Goal: Information Seeking & Learning: Learn about a topic

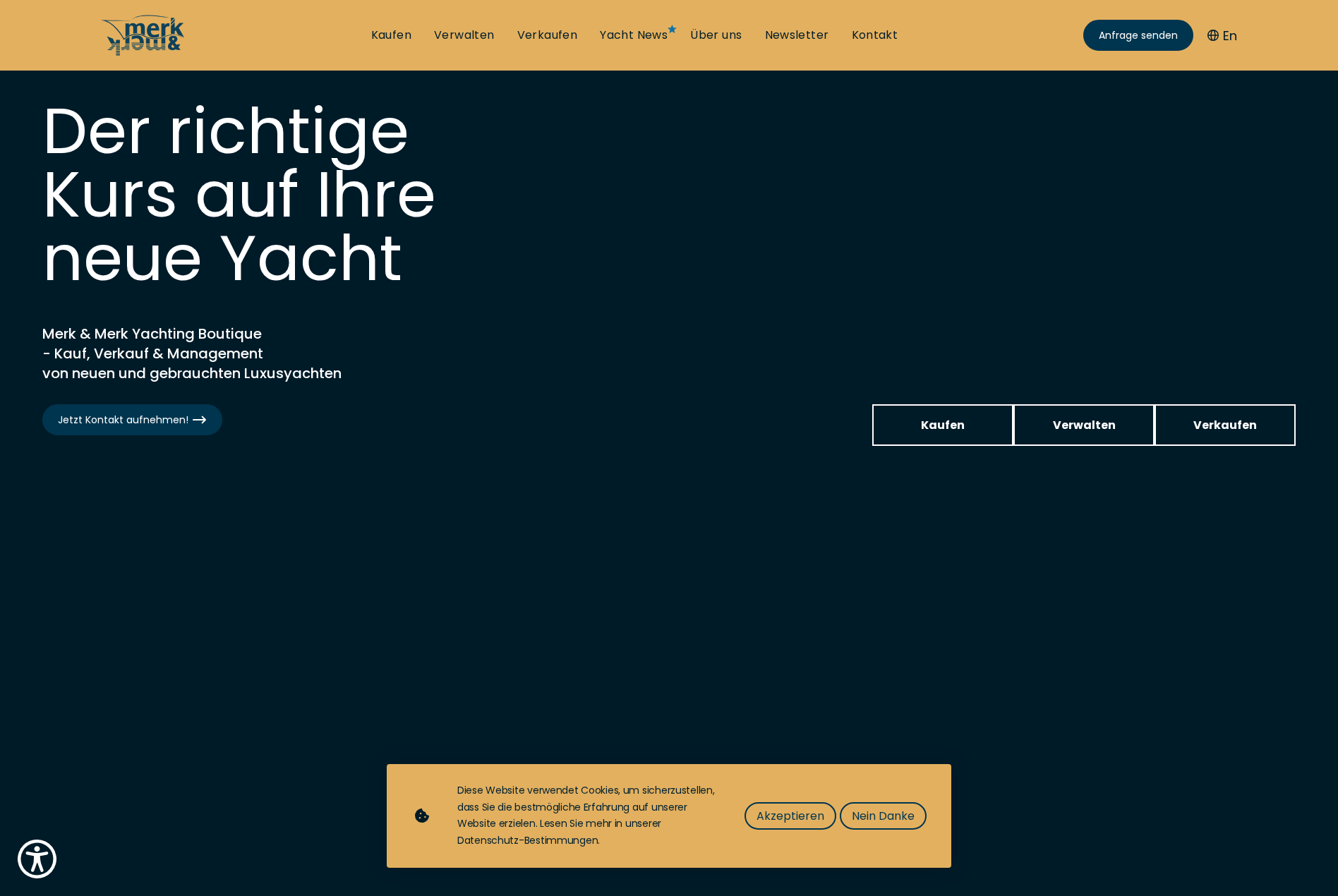
scroll to position [44, 0]
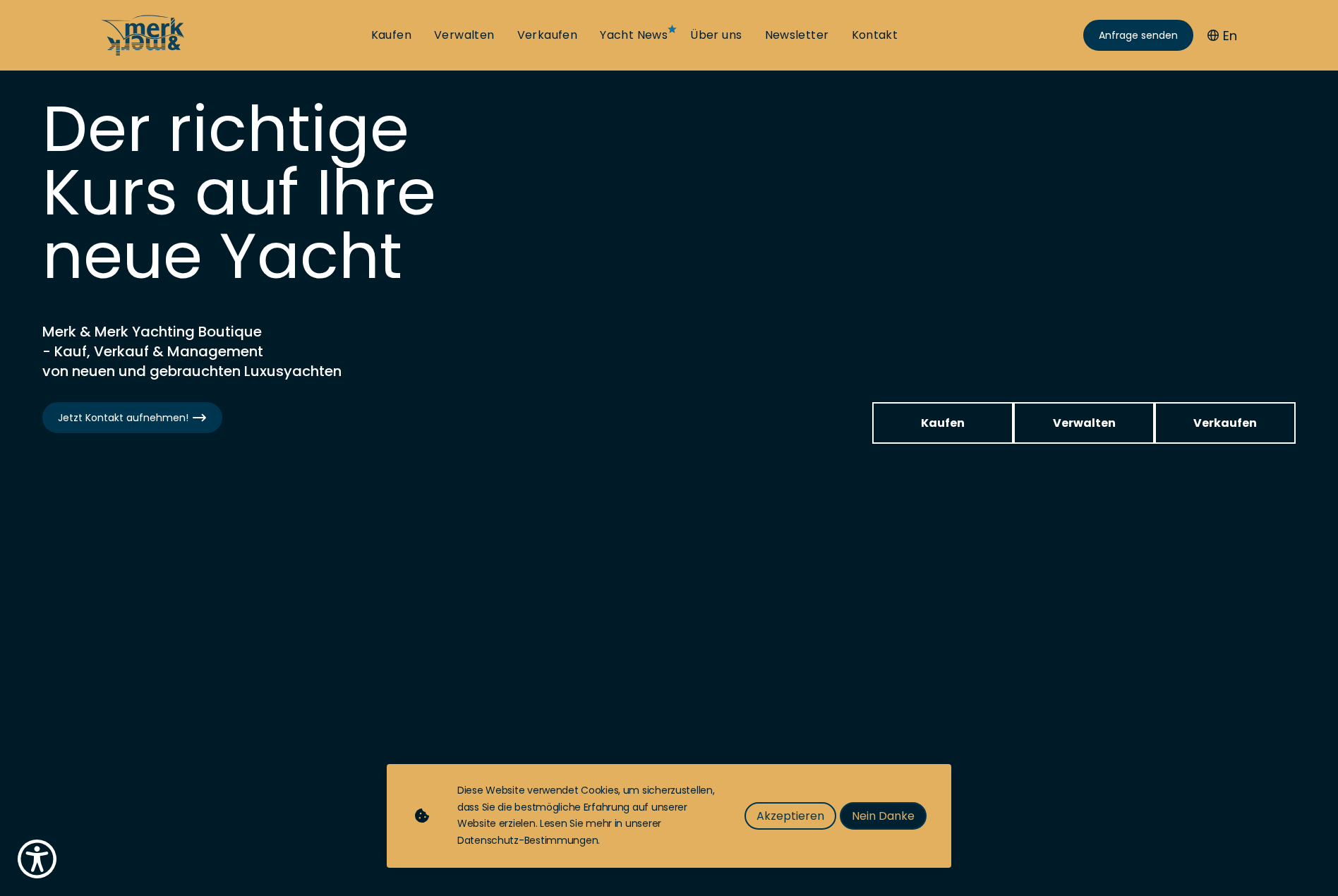
click at [899, 812] on span "Nein Danke" at bounding box center [883, 816] width 63 height 18
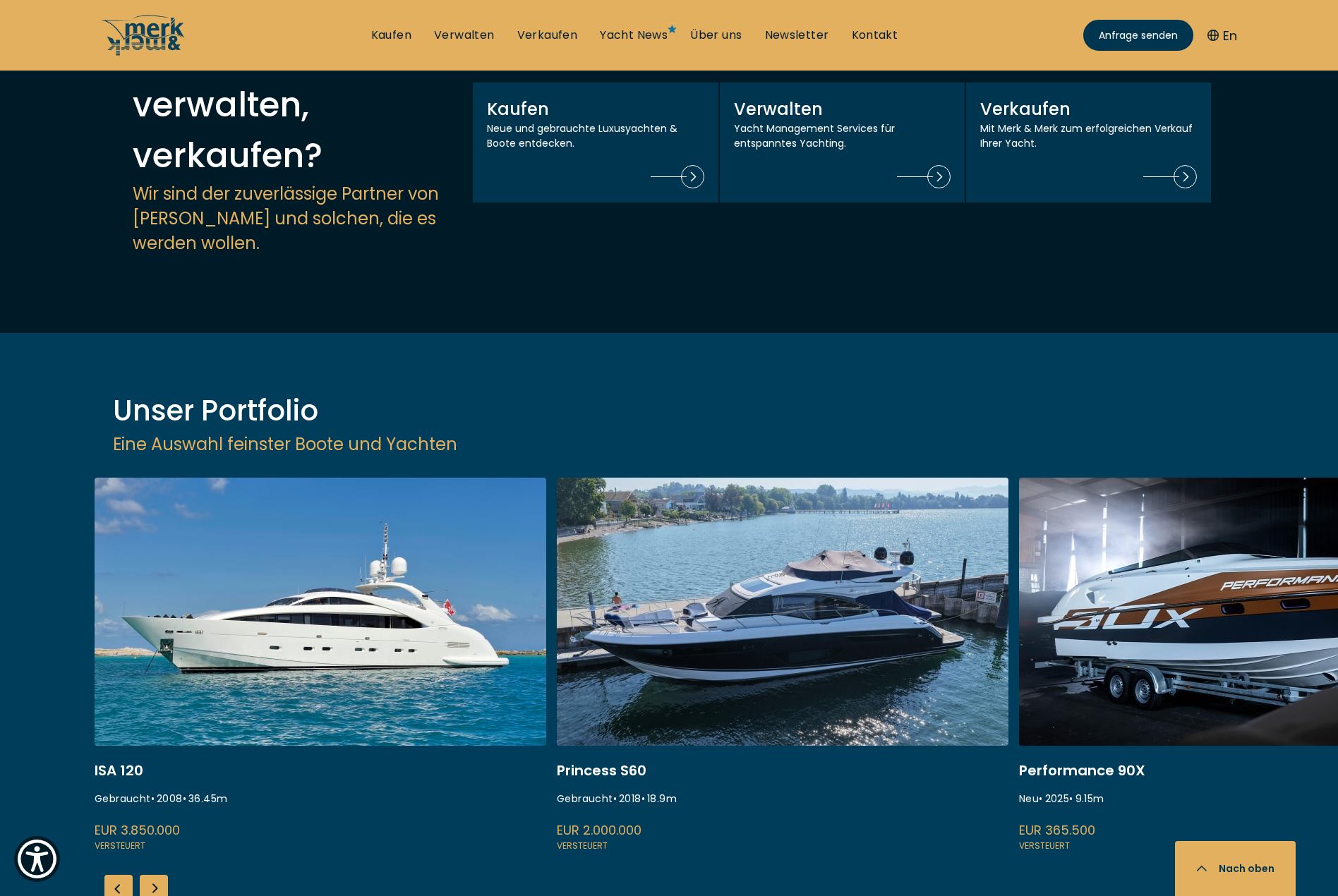
scroll to position [1862, 0]
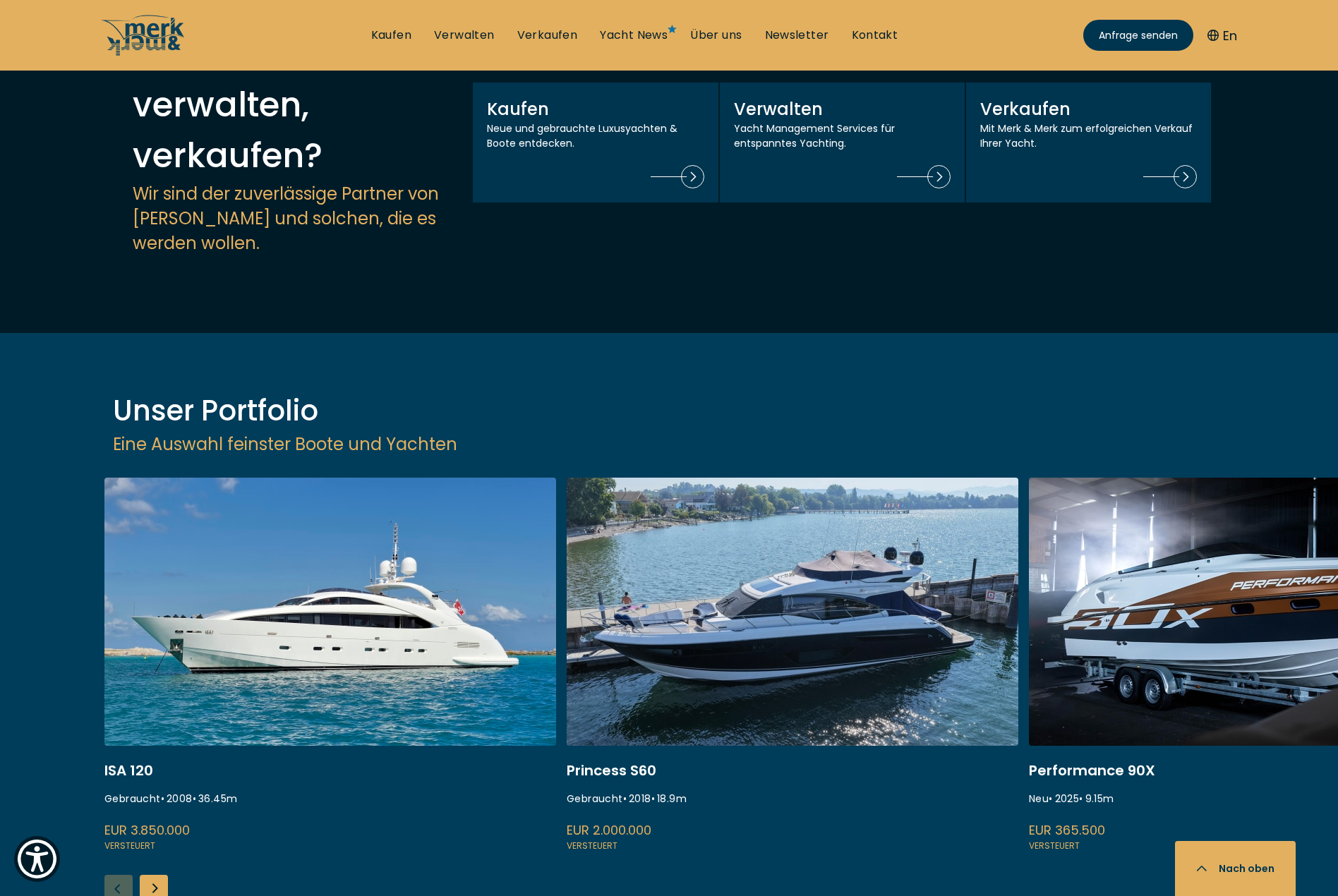
click at [162, 875] on div "Next slide" at bounding box center [154, 889] width 28 height 28
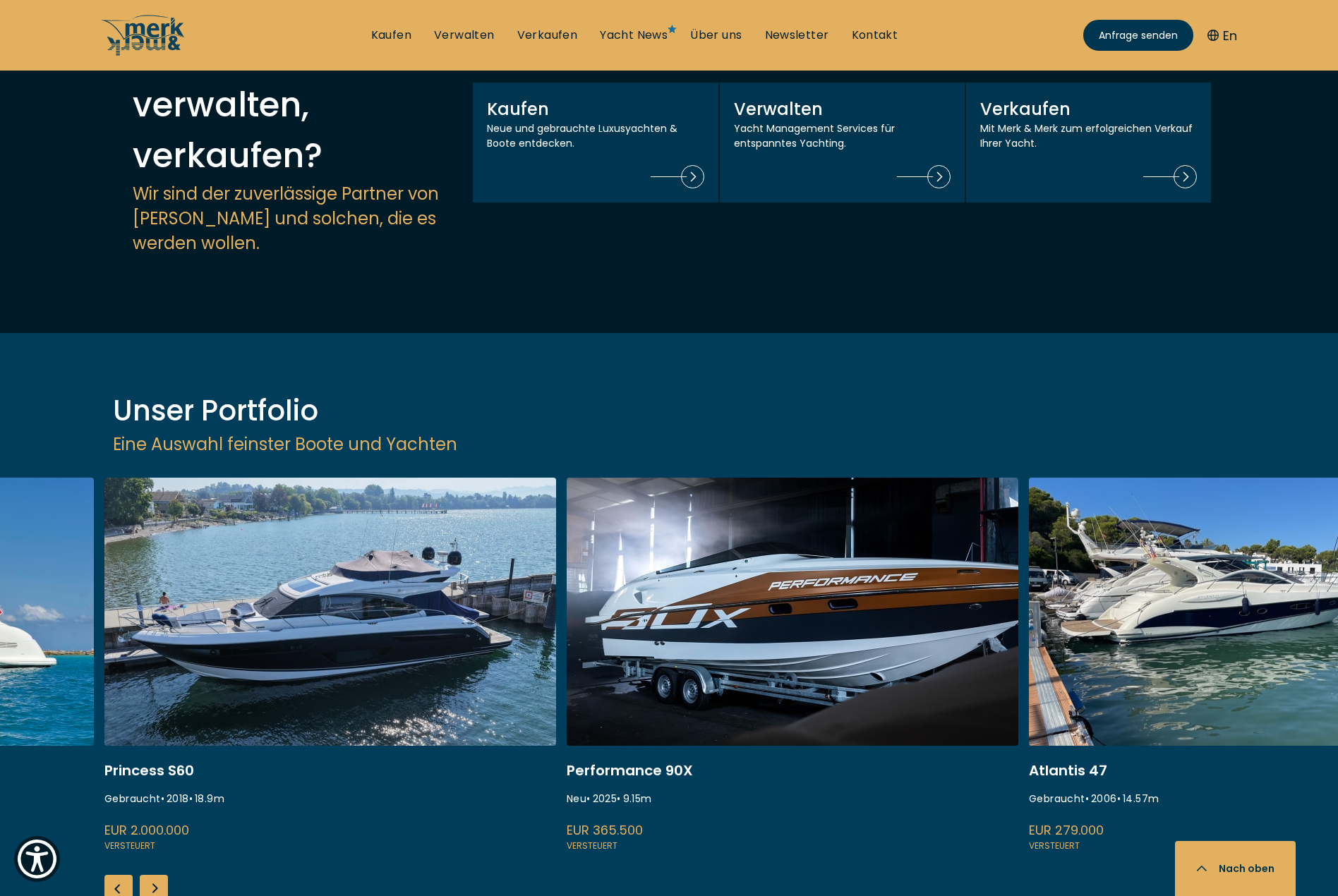
click at [764, 477] on link at bounding box center [792, 665] width 451 height 376
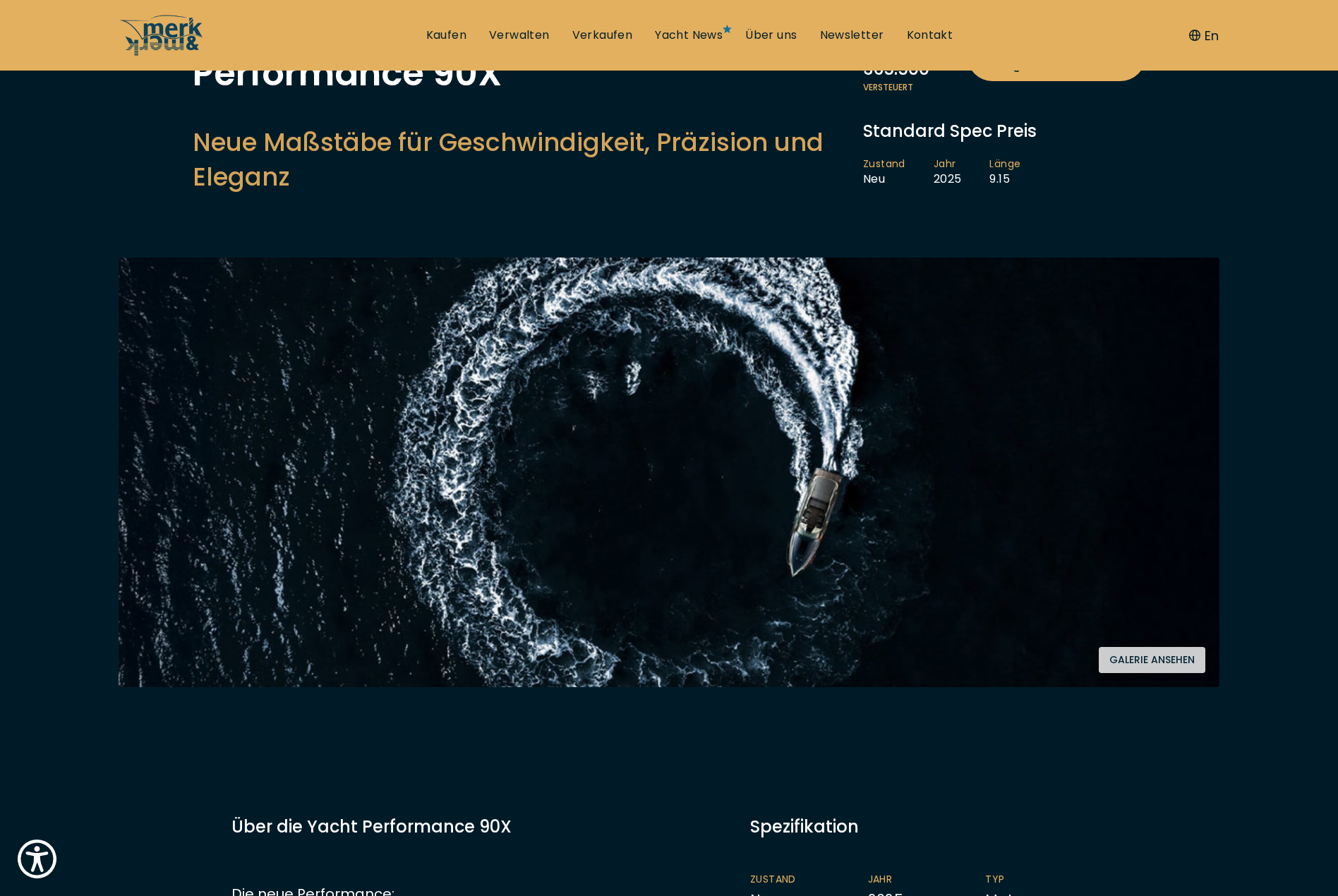
scroll to position [138, 0]
click at [1158, 658] on button "Galerie ansehen" at bounding box center [1151, 659] width 107 height 26
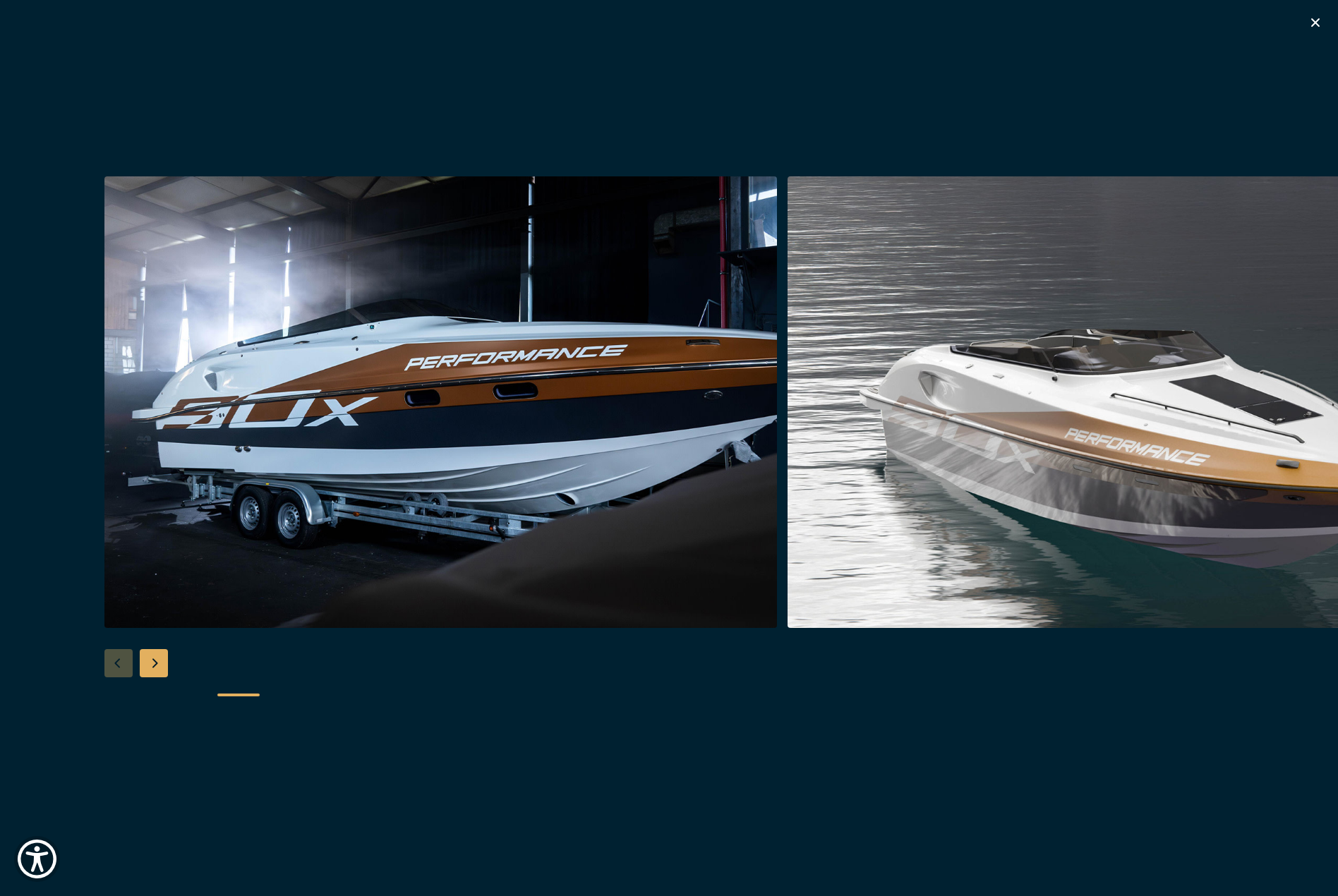
click at [158, 658] on div "Next slide" at bounding box center [154, 663] width 28 height 28
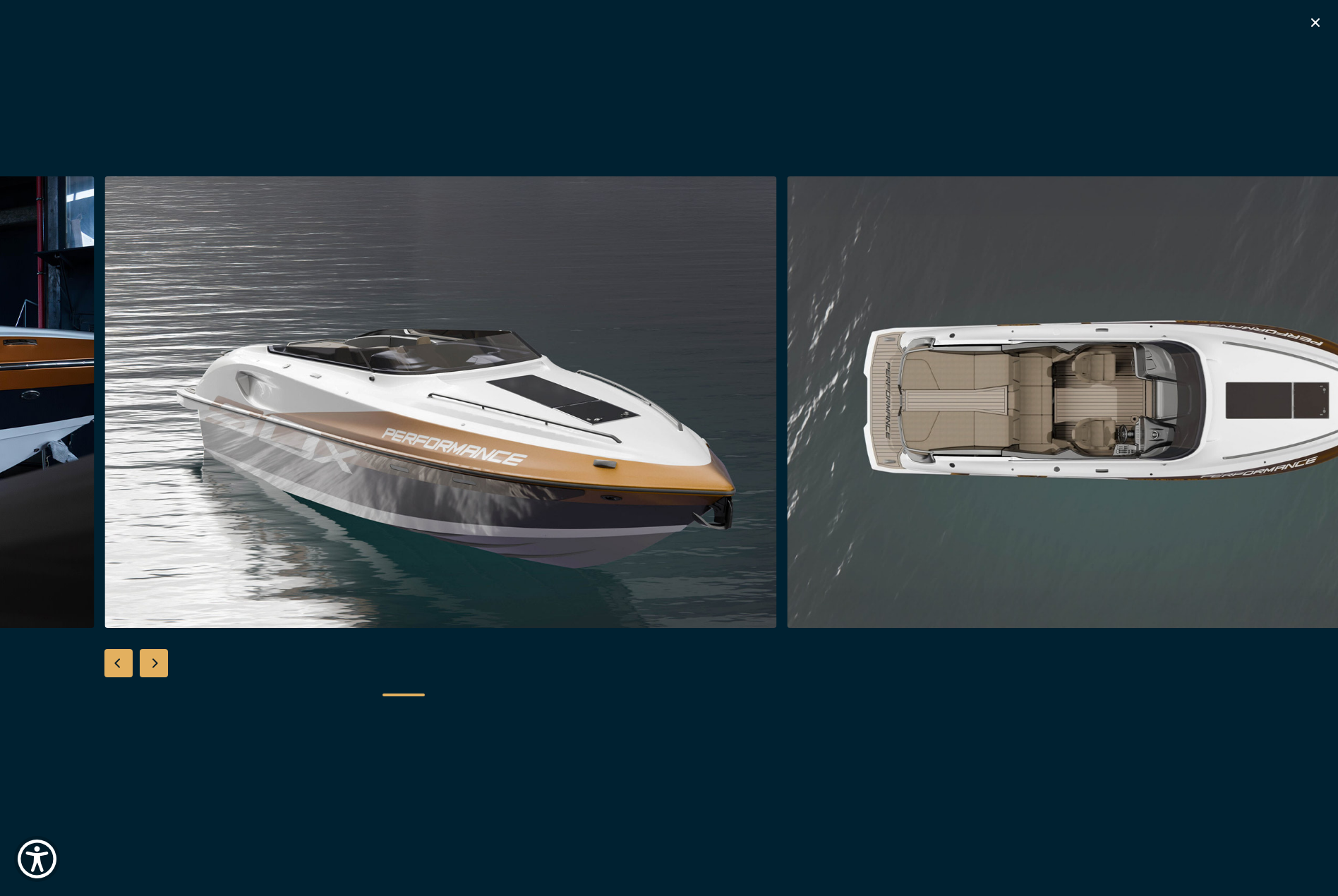
click at [157, 658] on div "Next slide" at bounding box center [154, 663] width 28 height 28
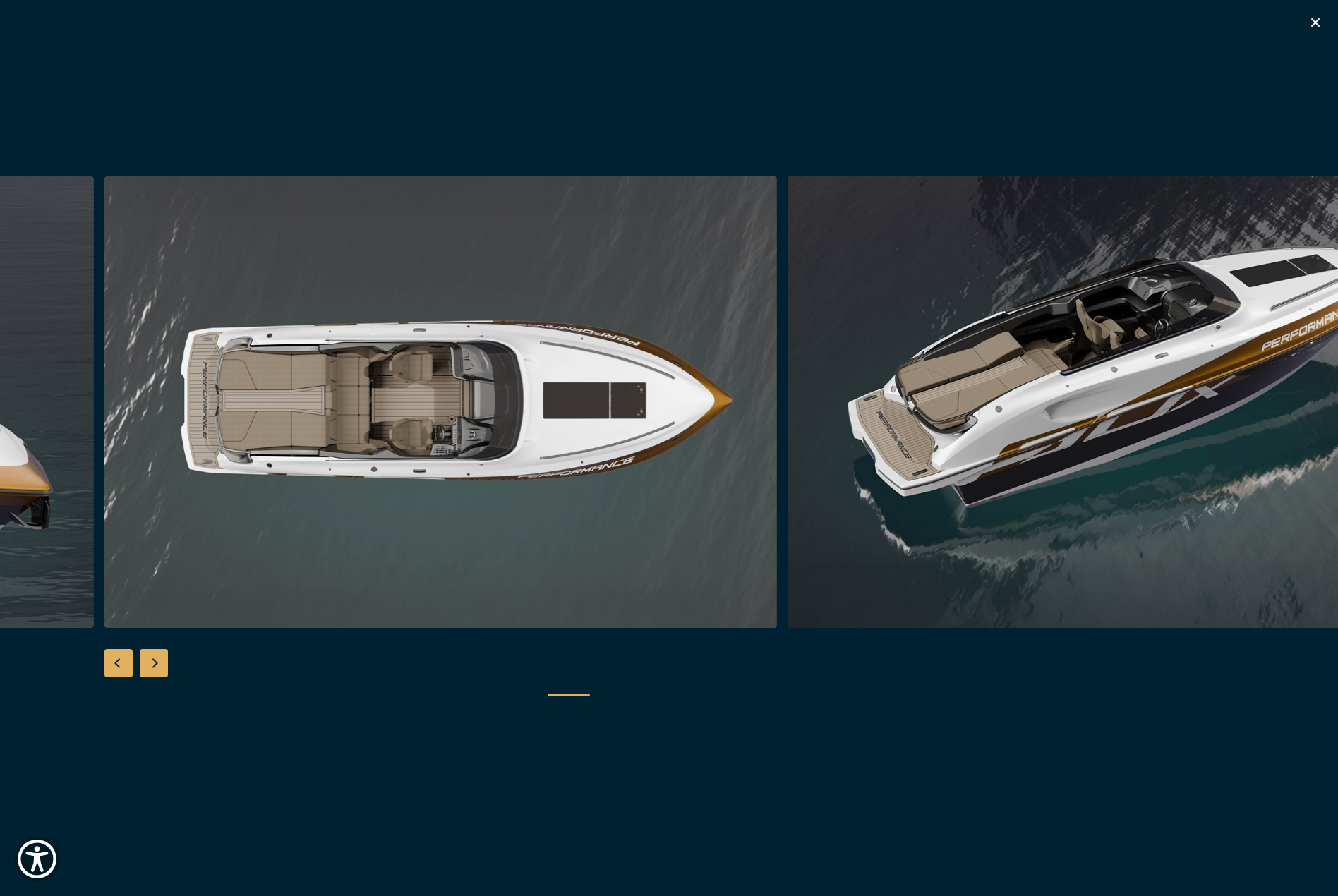
click at [157, 658] on div "Next slide" at bounding box center [154, 663] width 28 height 28
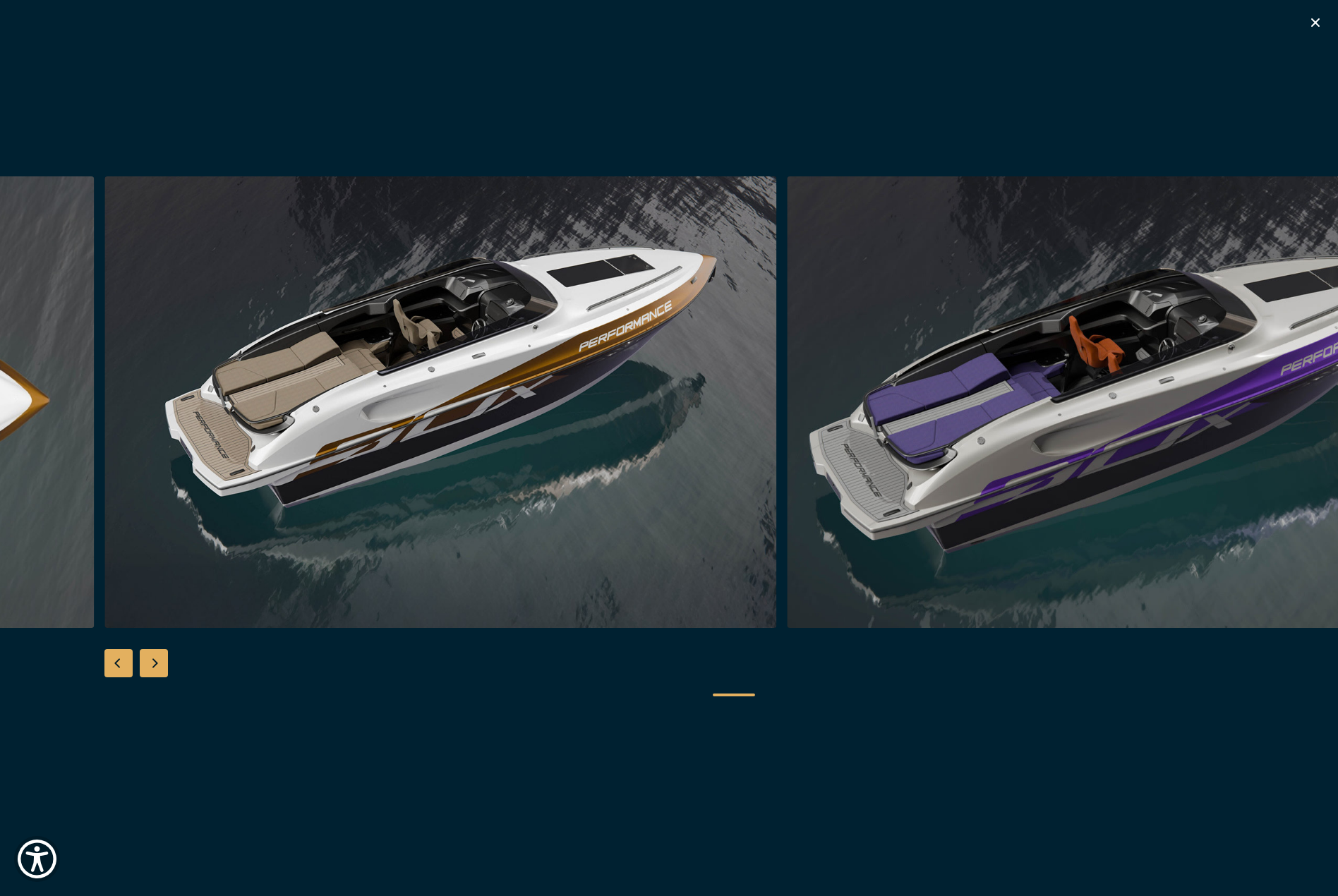
click at [157, 658] on div "Next slide" at bounding box center [154, 663] width 28 height 28
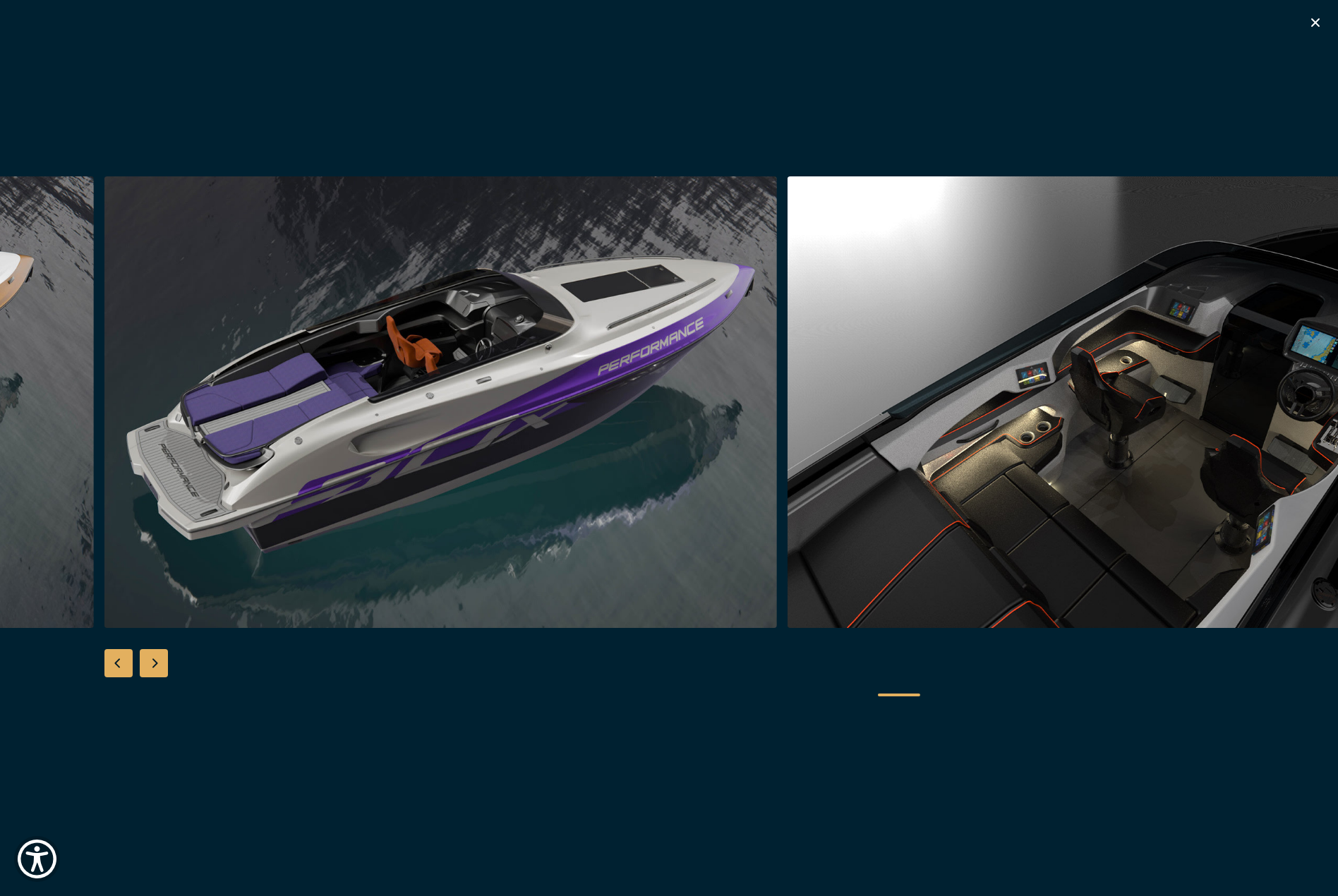
click at [157, 658] on div "Next slide" at bounding box center [154, 663] width 28 height 28
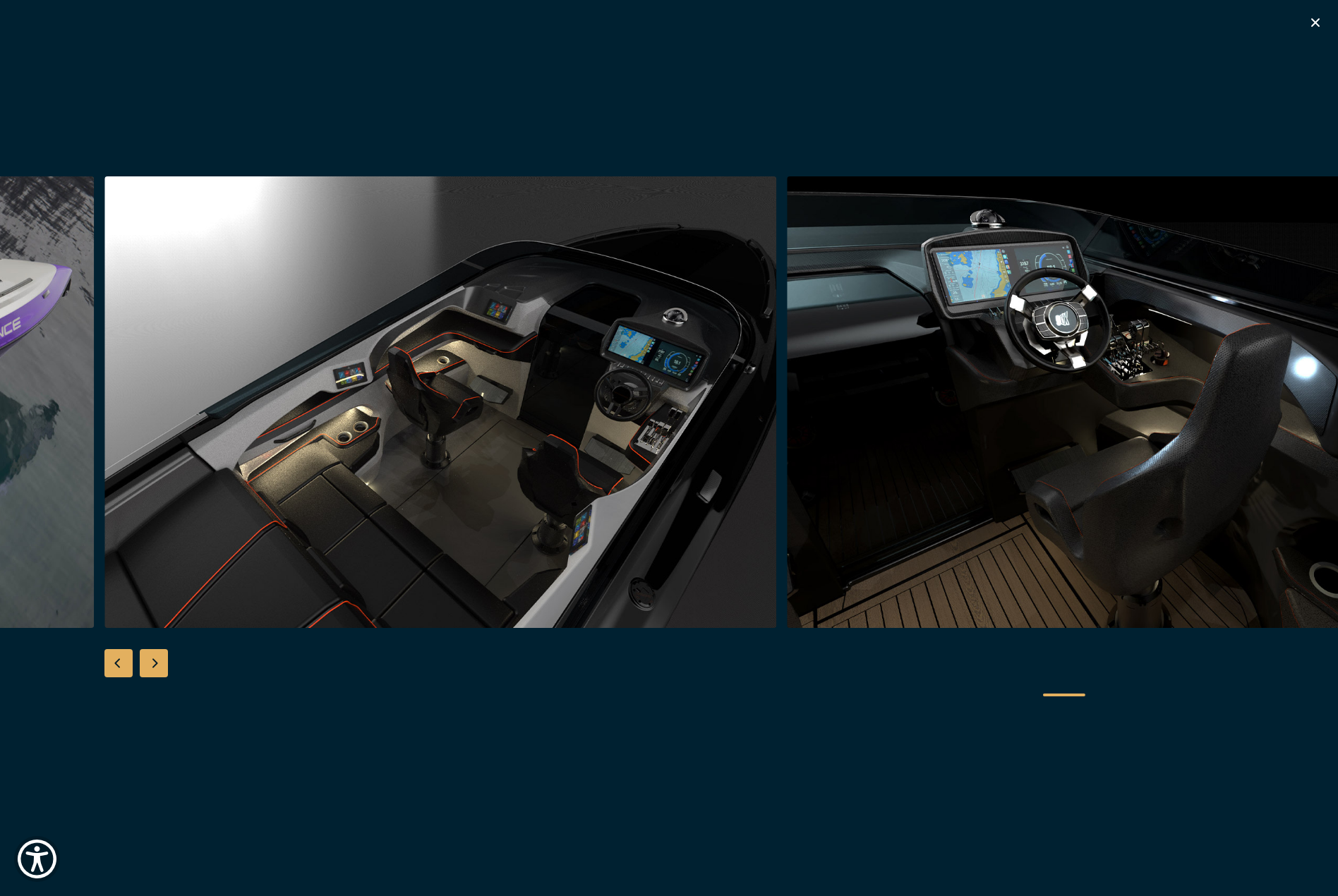
click at [157, 658] on div "Next slide" at bounding box center [154, 663] width 28 height 28
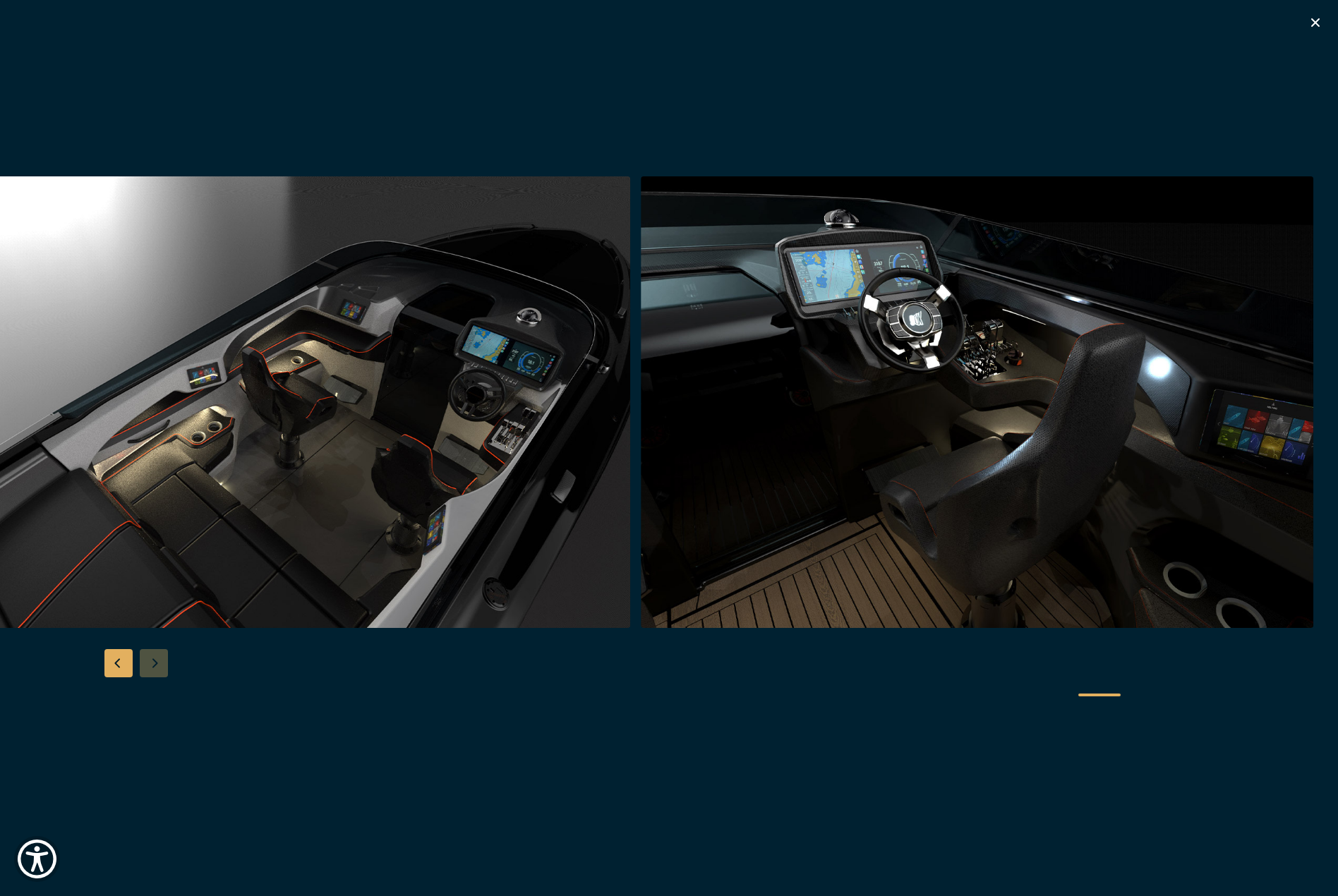
click at [157, 658] on div at bounding box center [669, 448] width 1338 height 543
drag, startPoint x: 1311, startPoint y: 18, endPoint x: 1300, endPoint y: 37, distance: 22.0
click at [1311, 18] on icon "button" at bounding box center [1315, 23] width 17 height 17
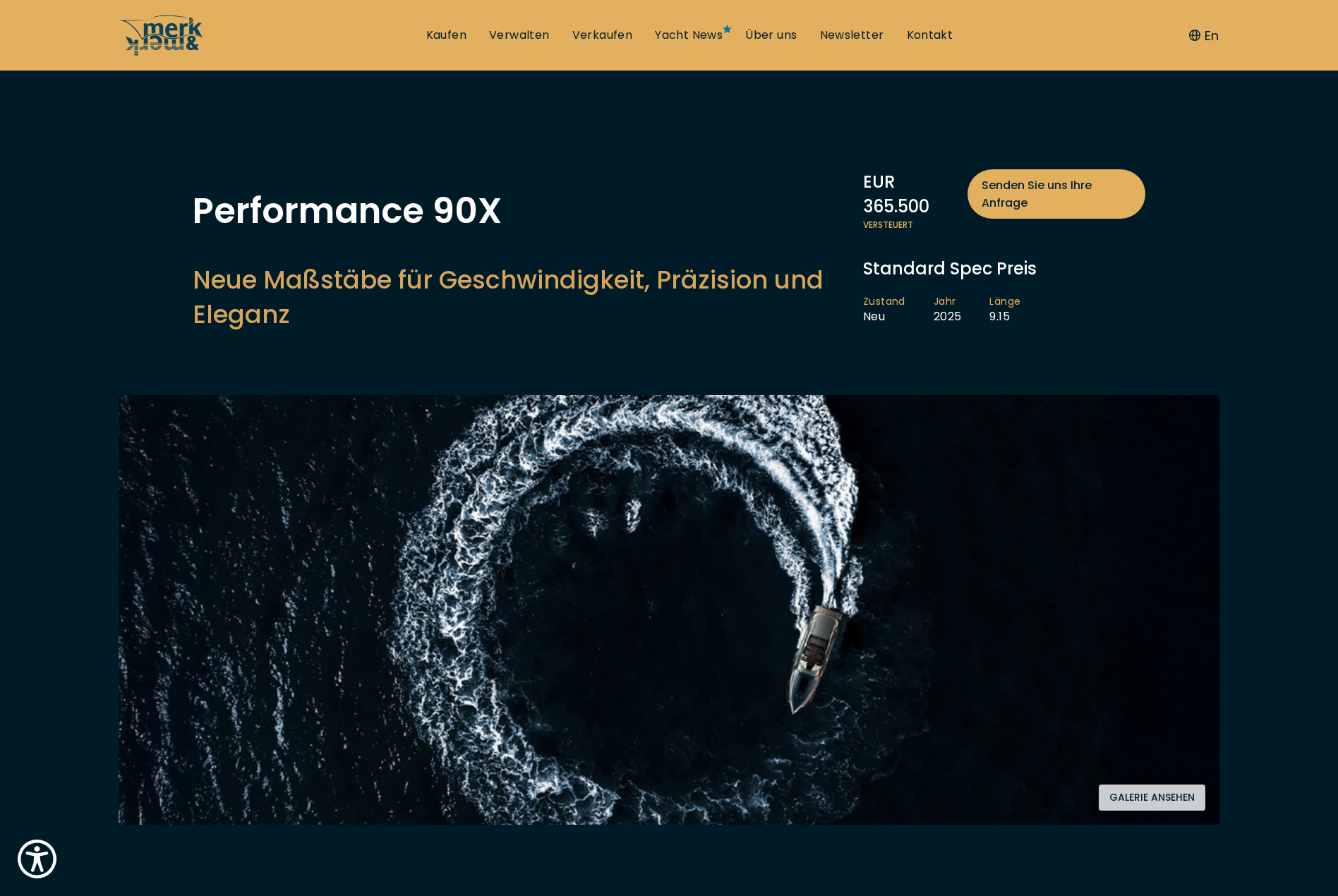
scroll to position [0, 0]
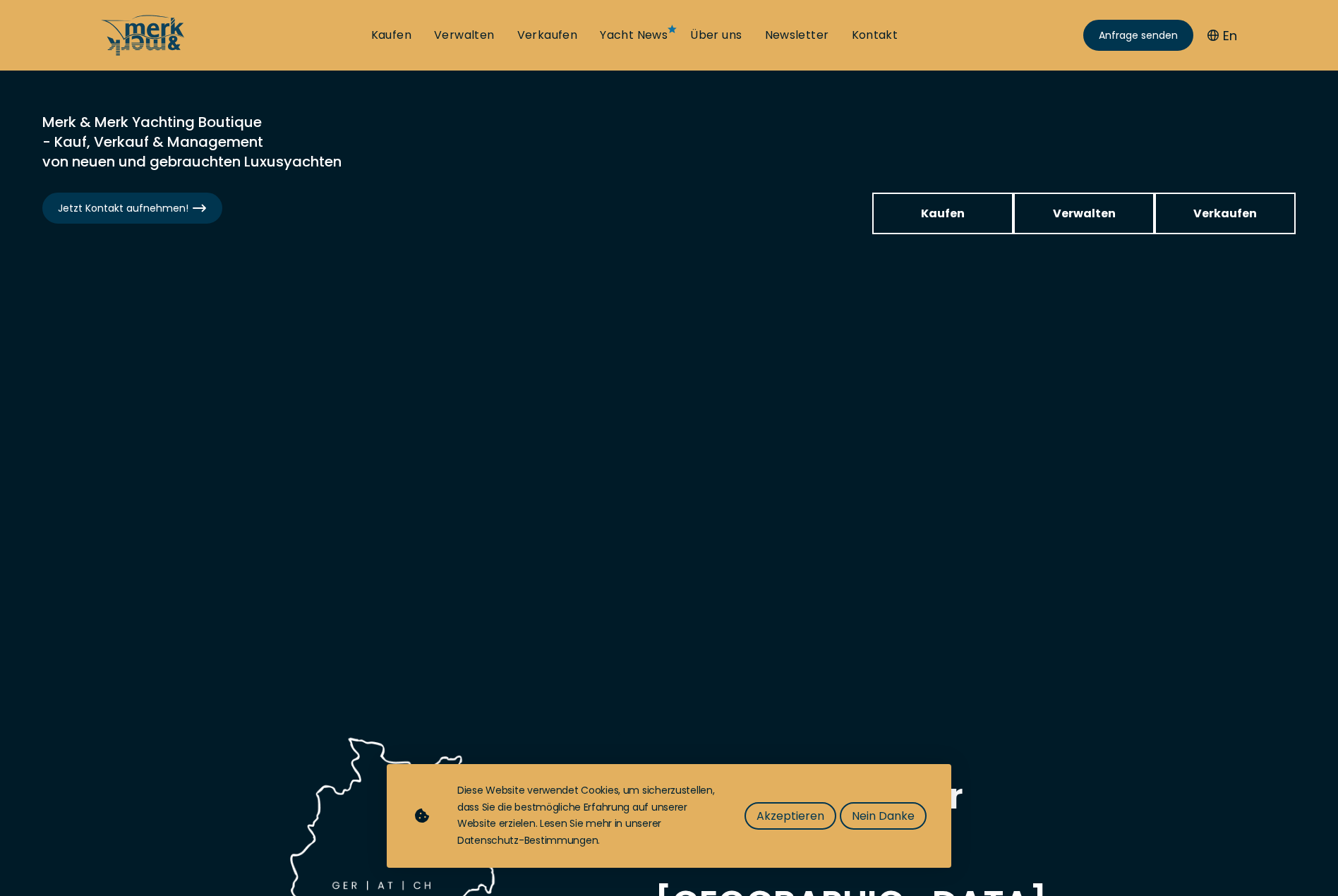
scroll to position [883, 0]
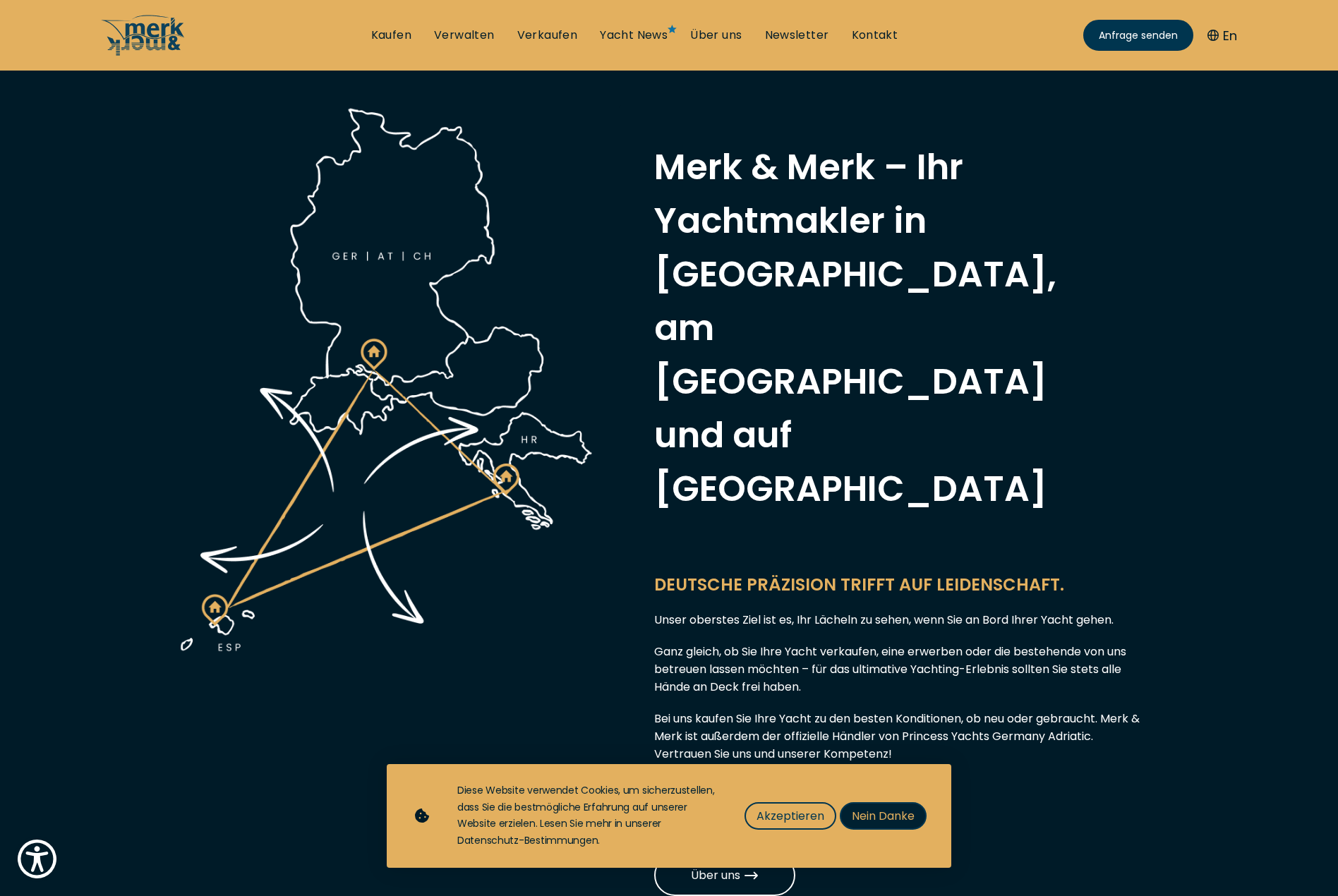
click at [899, 820] on span "Nein Danke" at bounding box center [883, 816] width 63 height 18
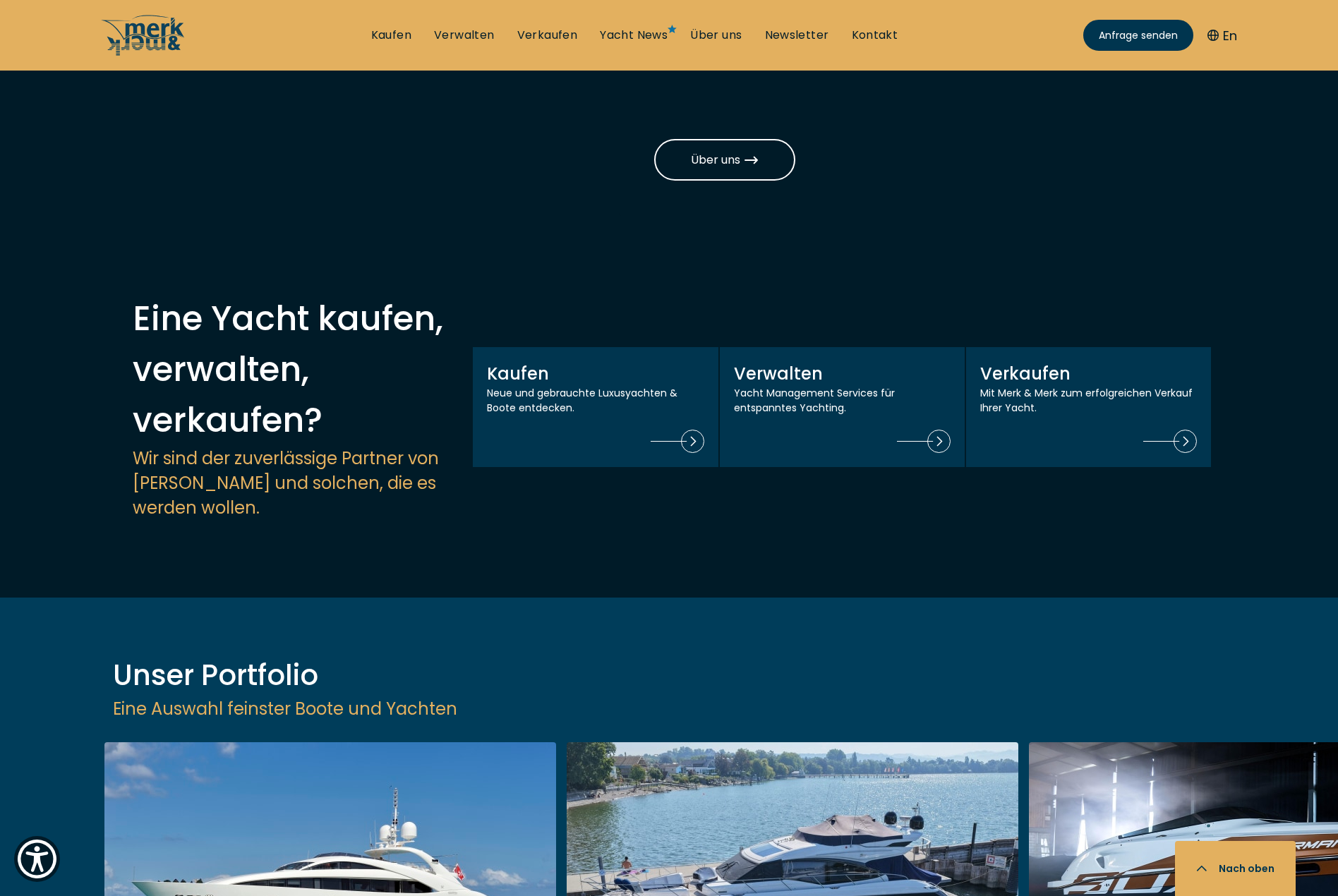
scroll to position [1771, 0]
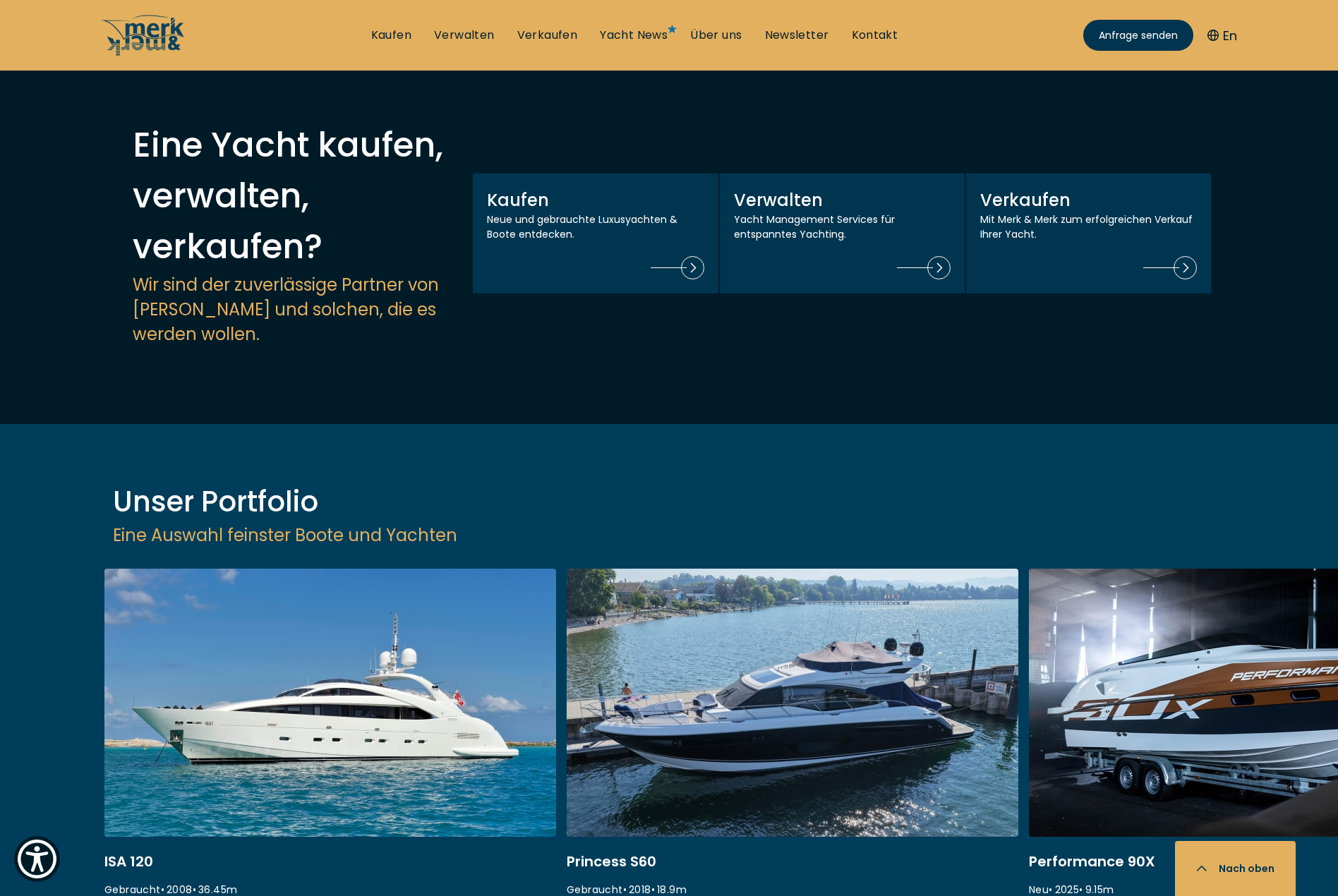
click at [759, 595] on link at bounding box center [792, 756] width 451 height 376
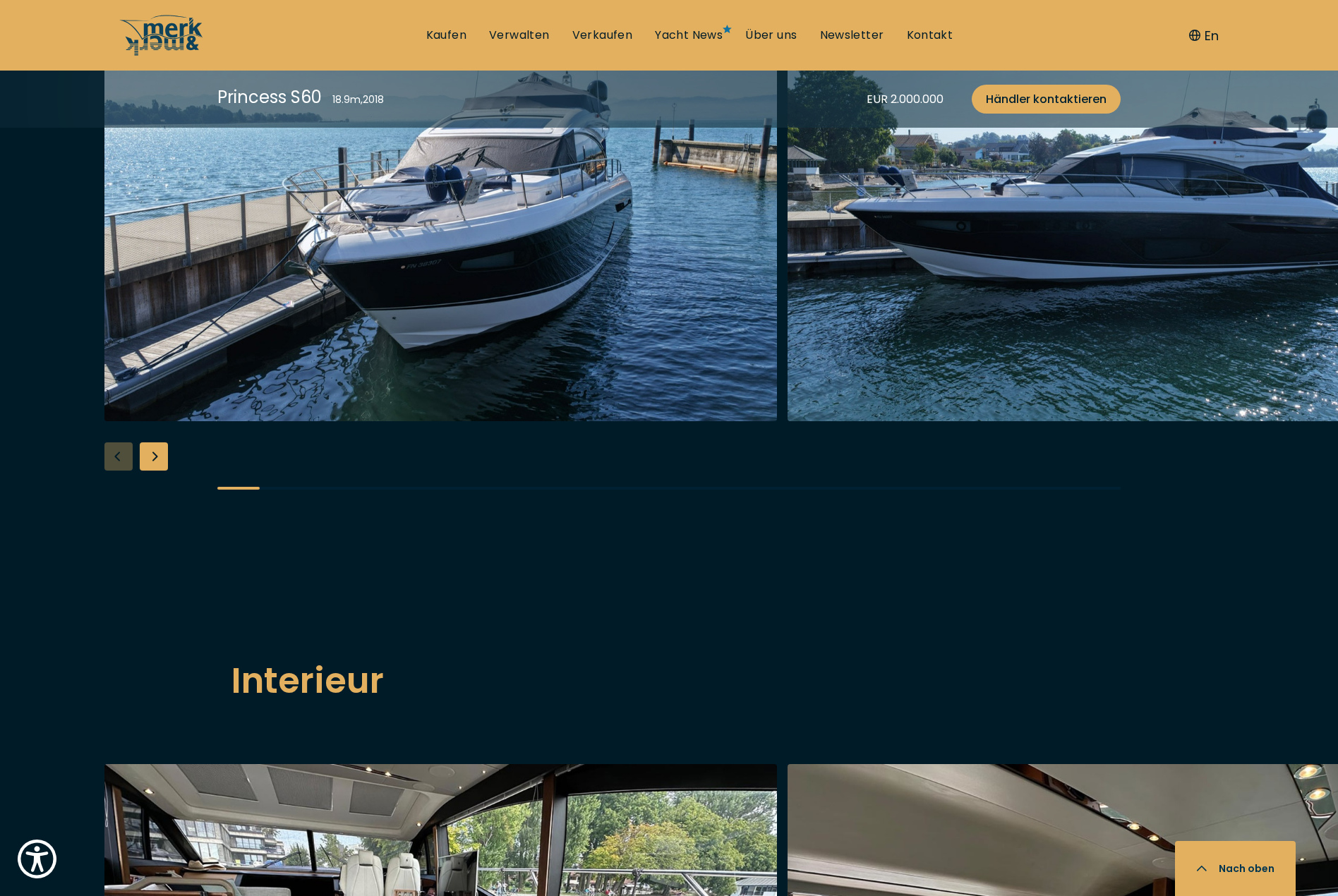
scroll to position [1644, 0]
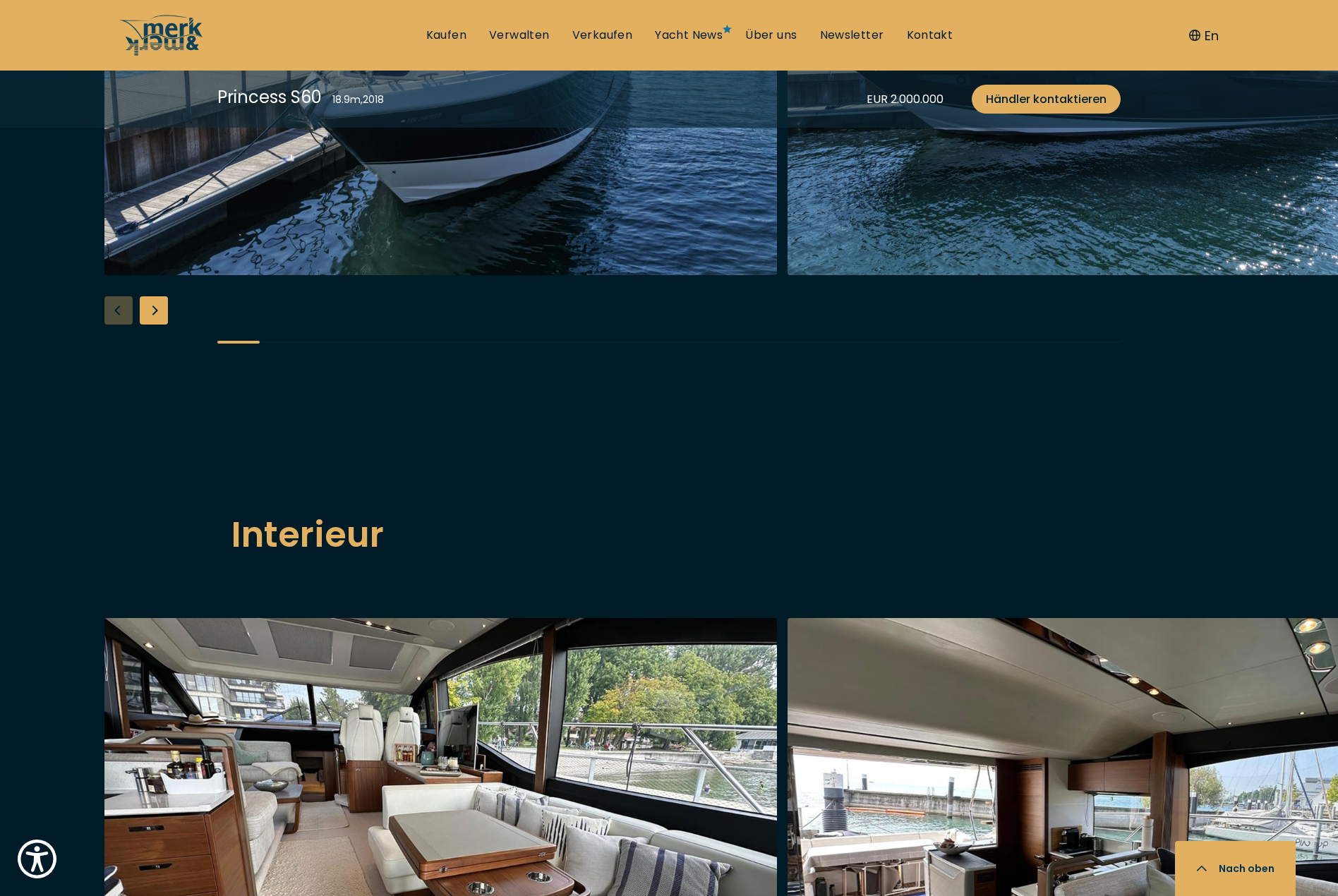
click at [591, 275] on img "button" at bounding box center [441, 49] width 673 height 451
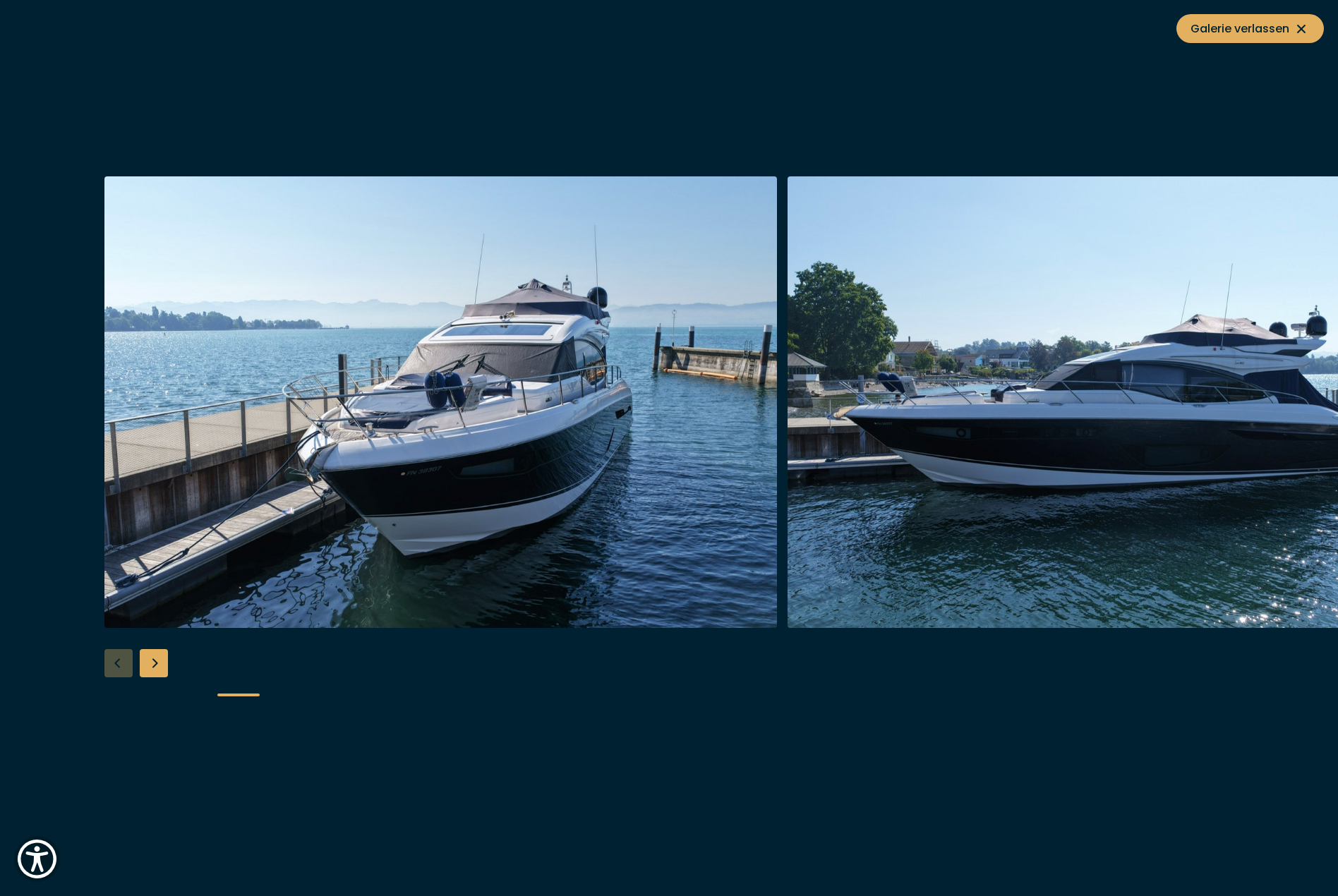
click at [154, 662] on div "Next slide" at bounding box center [154, 663] width 28 height 28
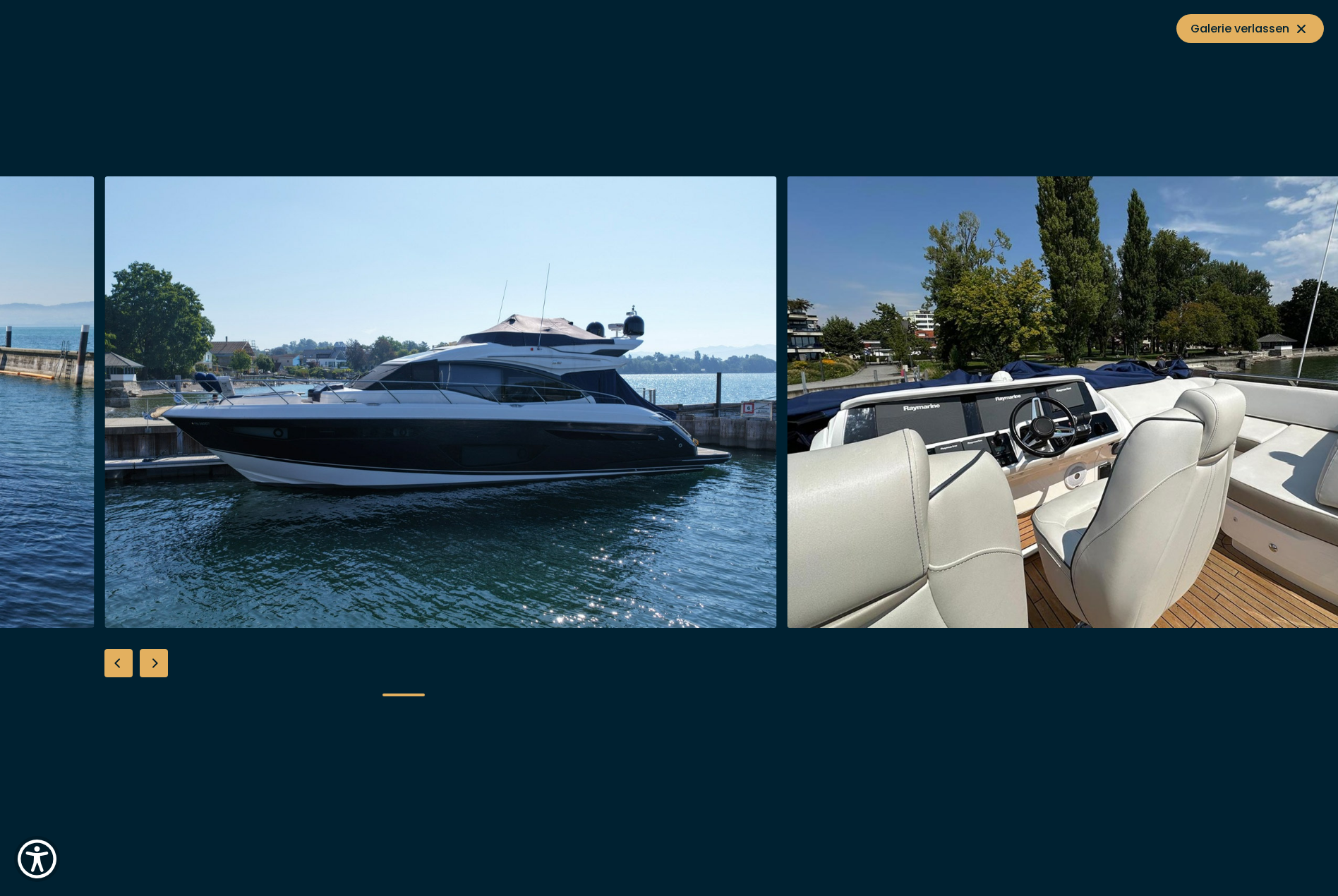
click at [154, 662] on div "Next slide" at bounding box center [154, 663] width 28 height 28
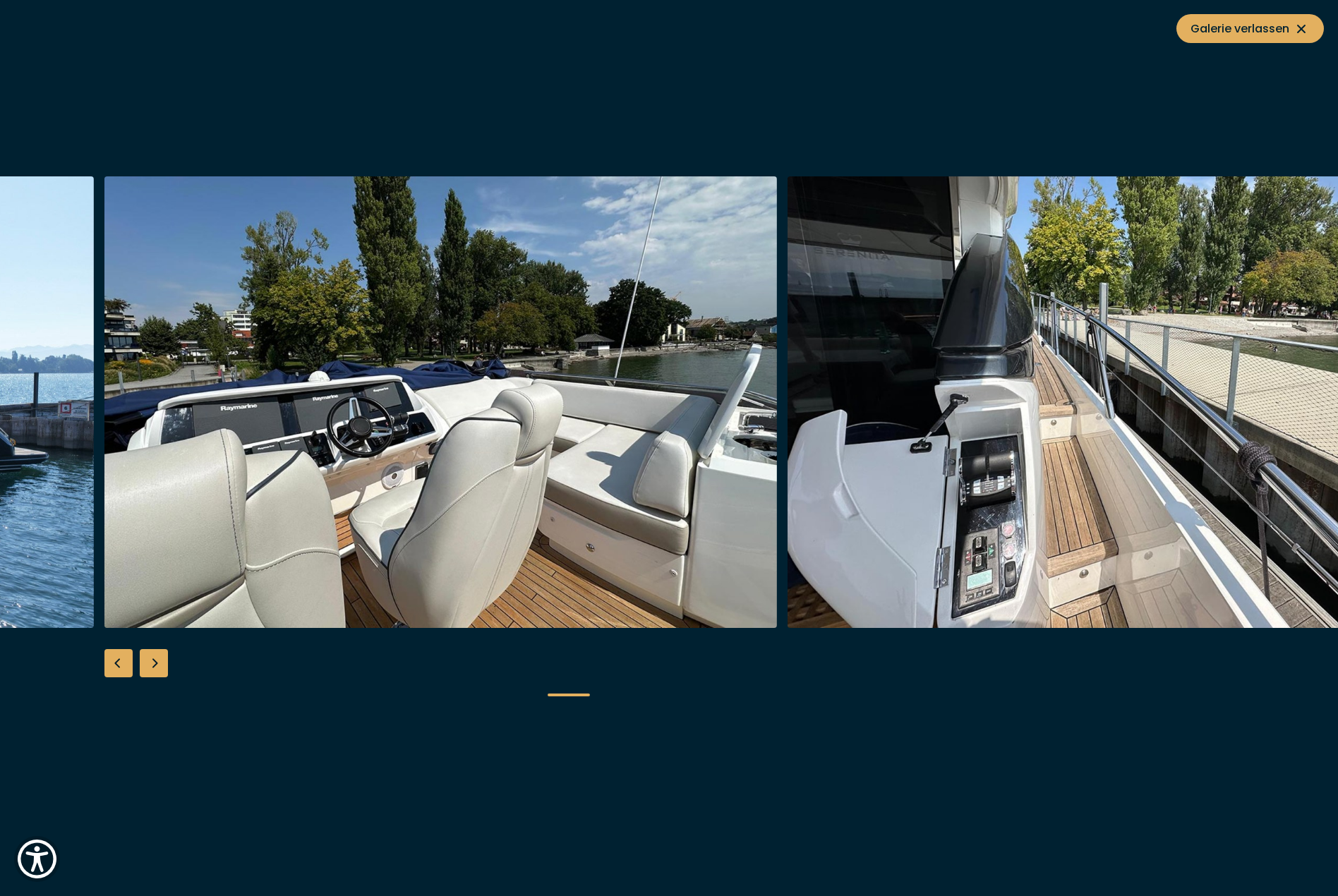
click at [155, 662] on div "Next slide" at bounding box center [154, 663] width 28 height 28
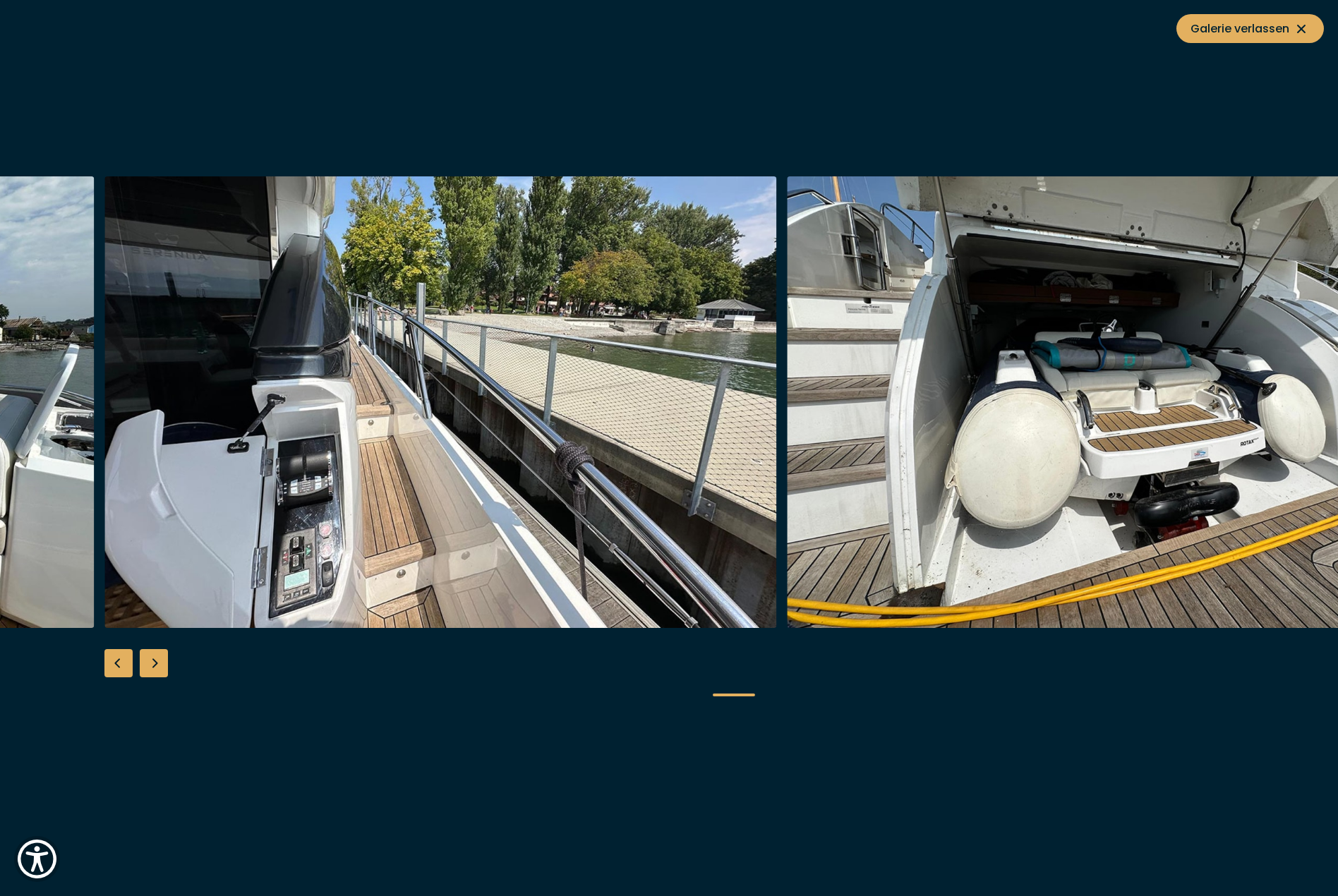
click at [155, 662] on div "Next slide" at bounding box center [154, 663] width 28 height 28
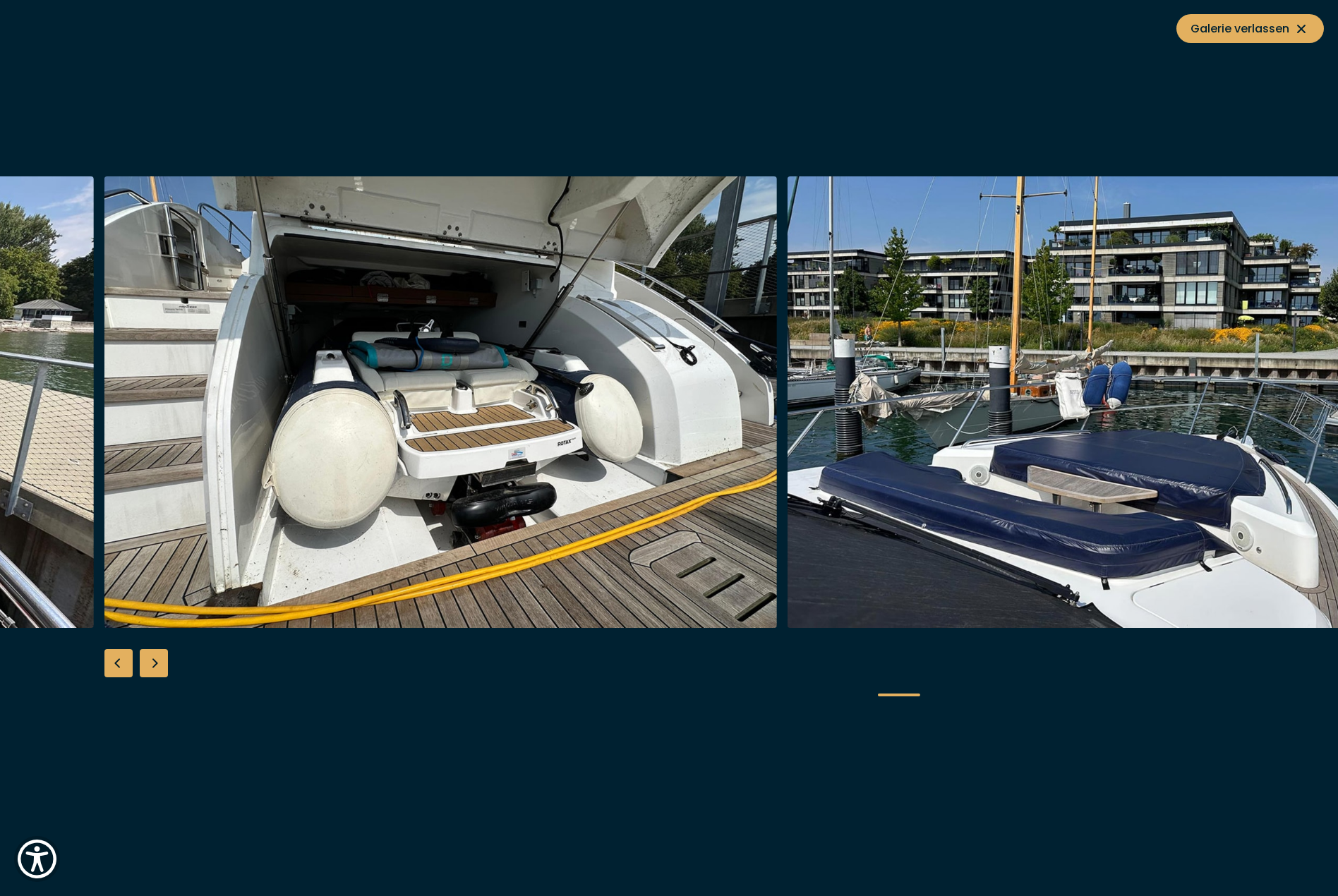
click at [155, 662] on div "Next slide" at bounding box center [154, 663] width 28 height 28
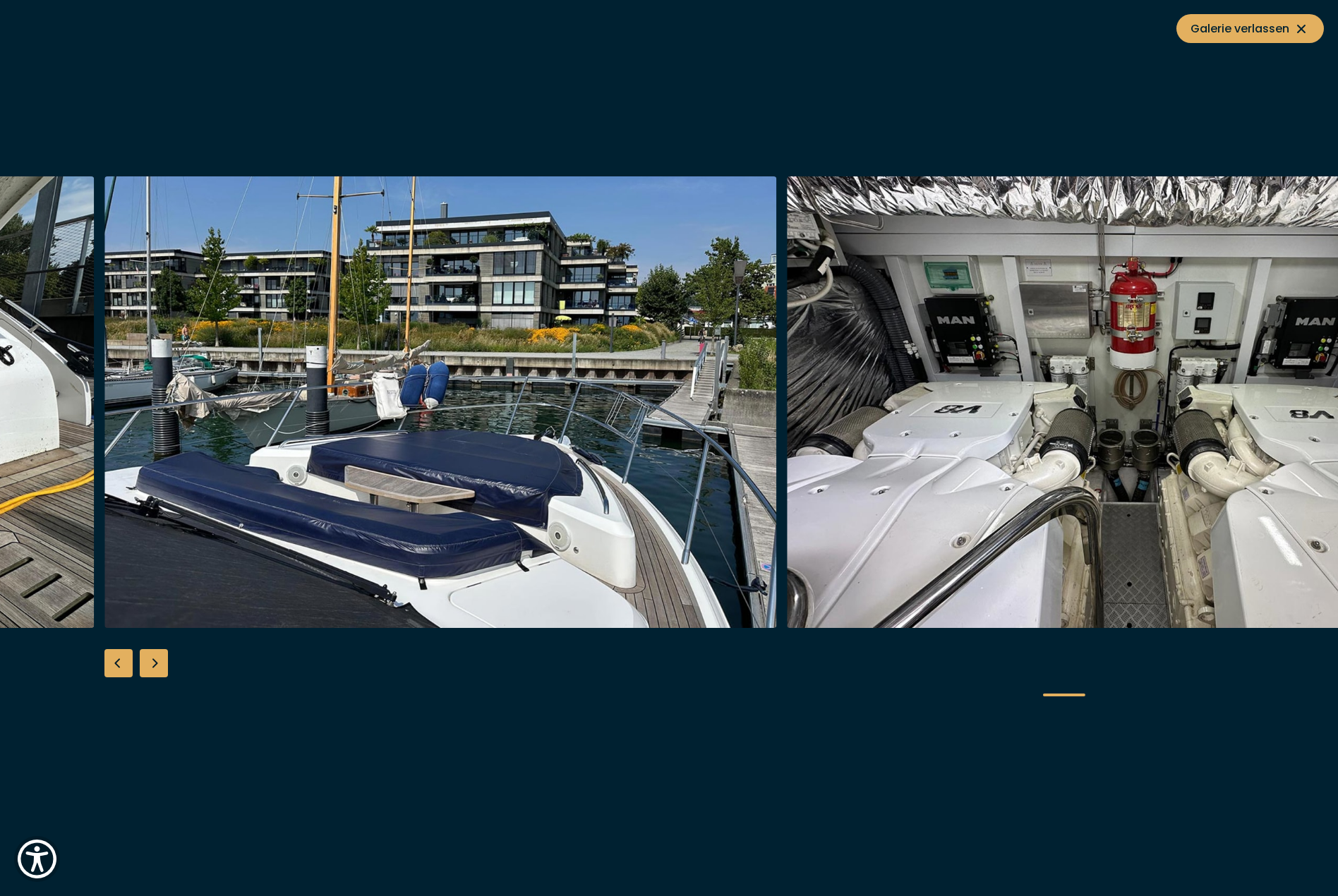
click at [155, 662] on div "Next slide" at bounding box center [154, 663] width 28 height 28
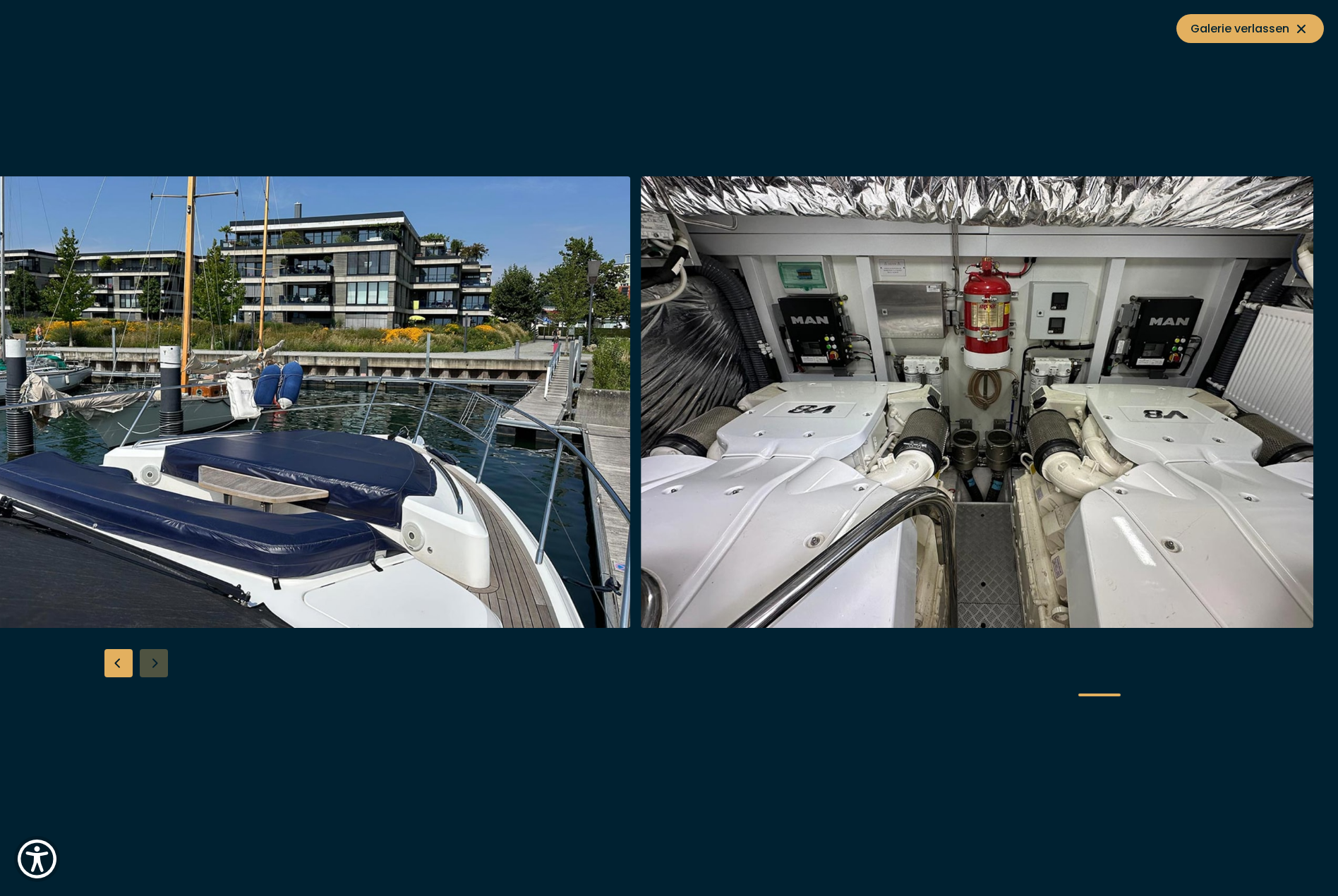
click at [155, 662] on div at bounding box center [669, 448] width 1338 height 543
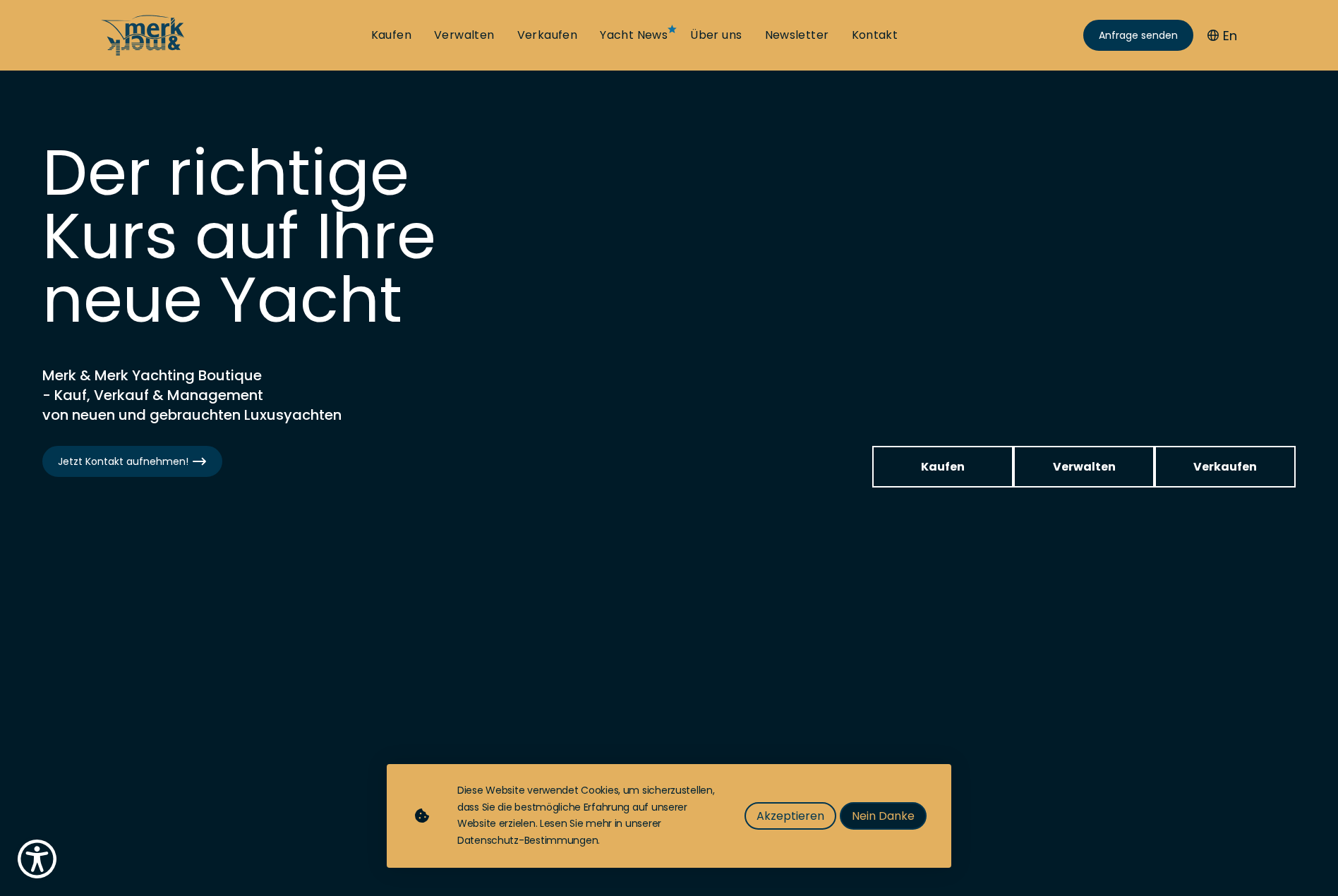
click at [896, 820] on span "Nein Danke" at bounding box center [883, 816] width 63 height 18
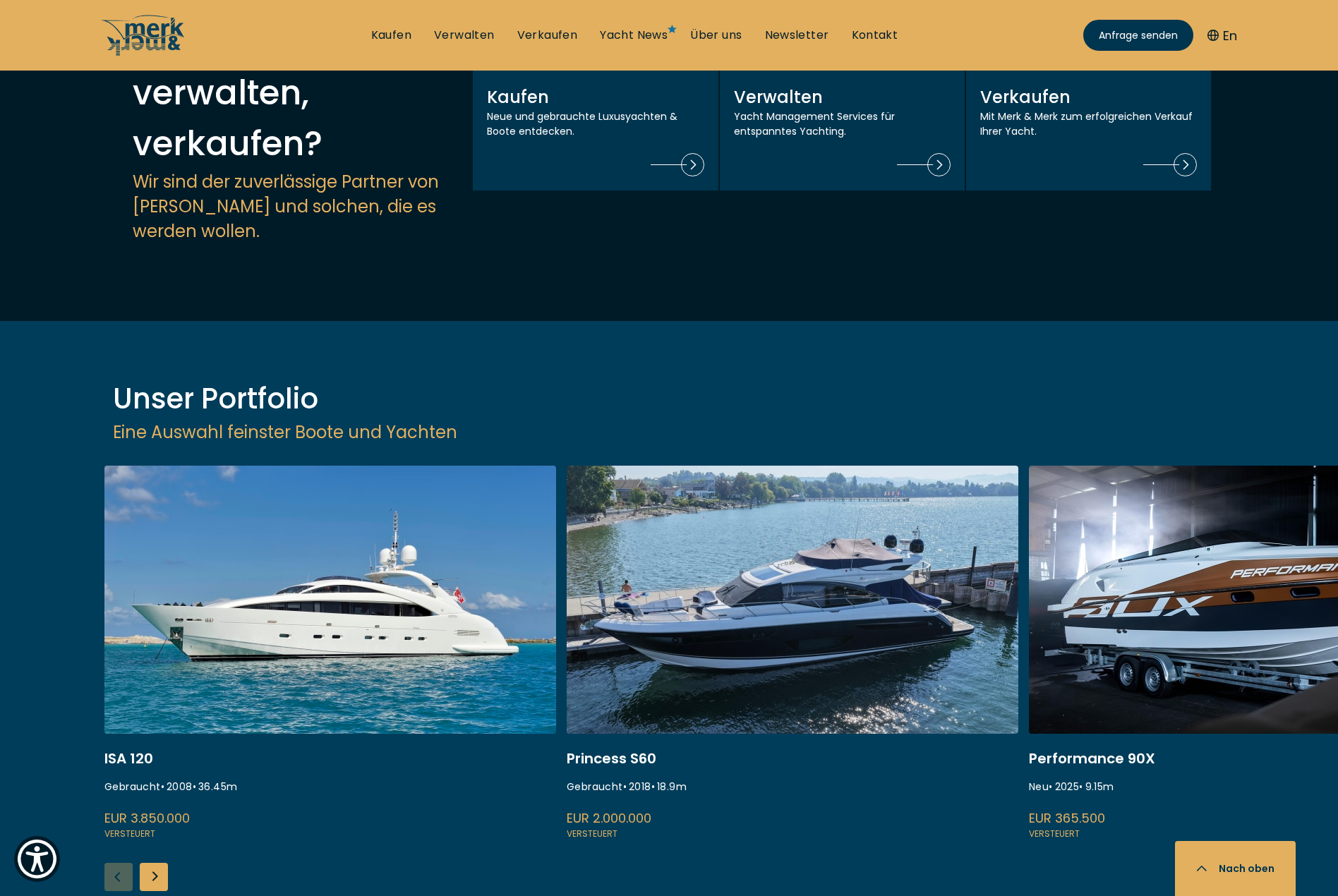
scroll to position [1934, 0]
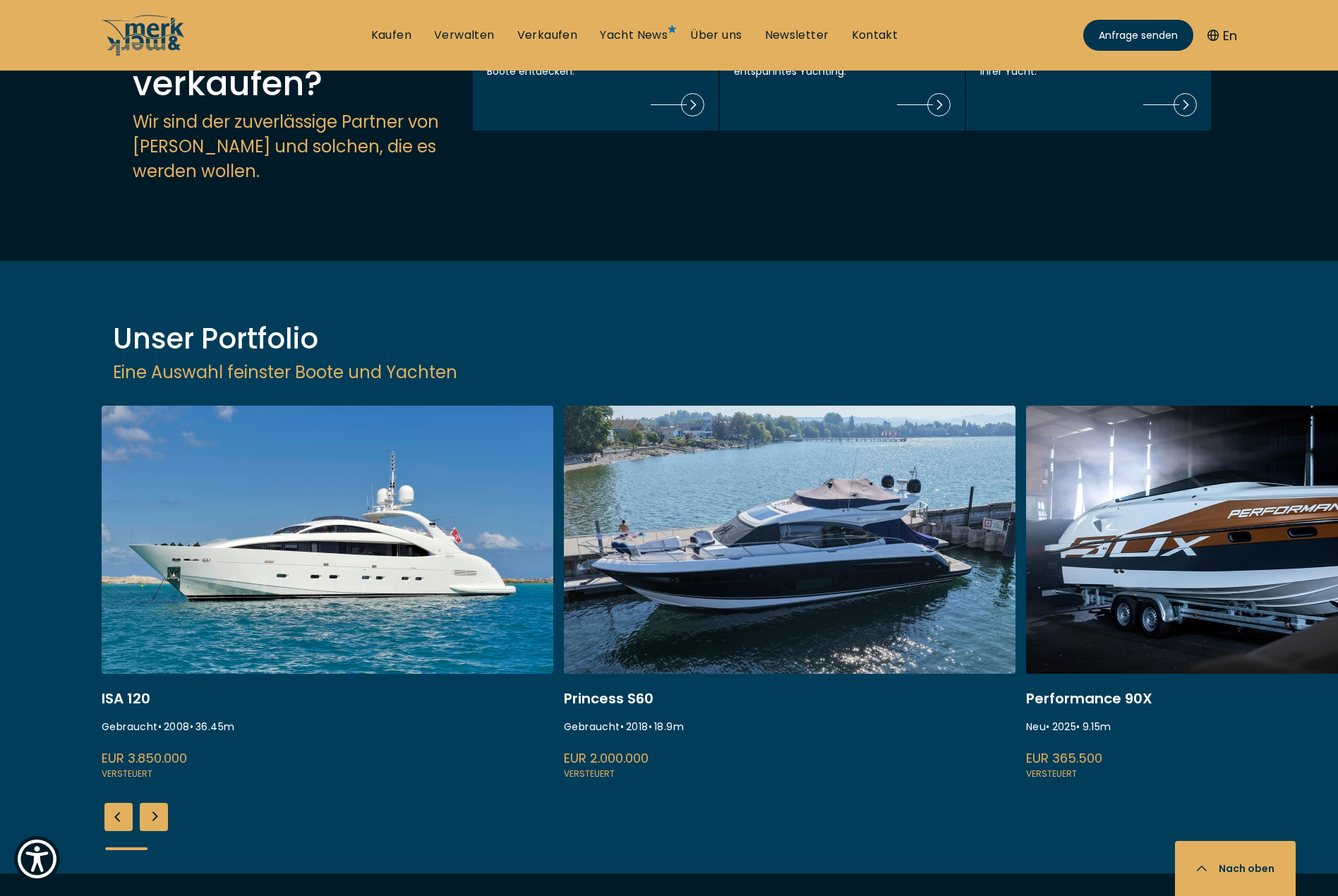
click at [149, 803] on div "Next slide" at bounding box center [154, 817] width 28 height 28
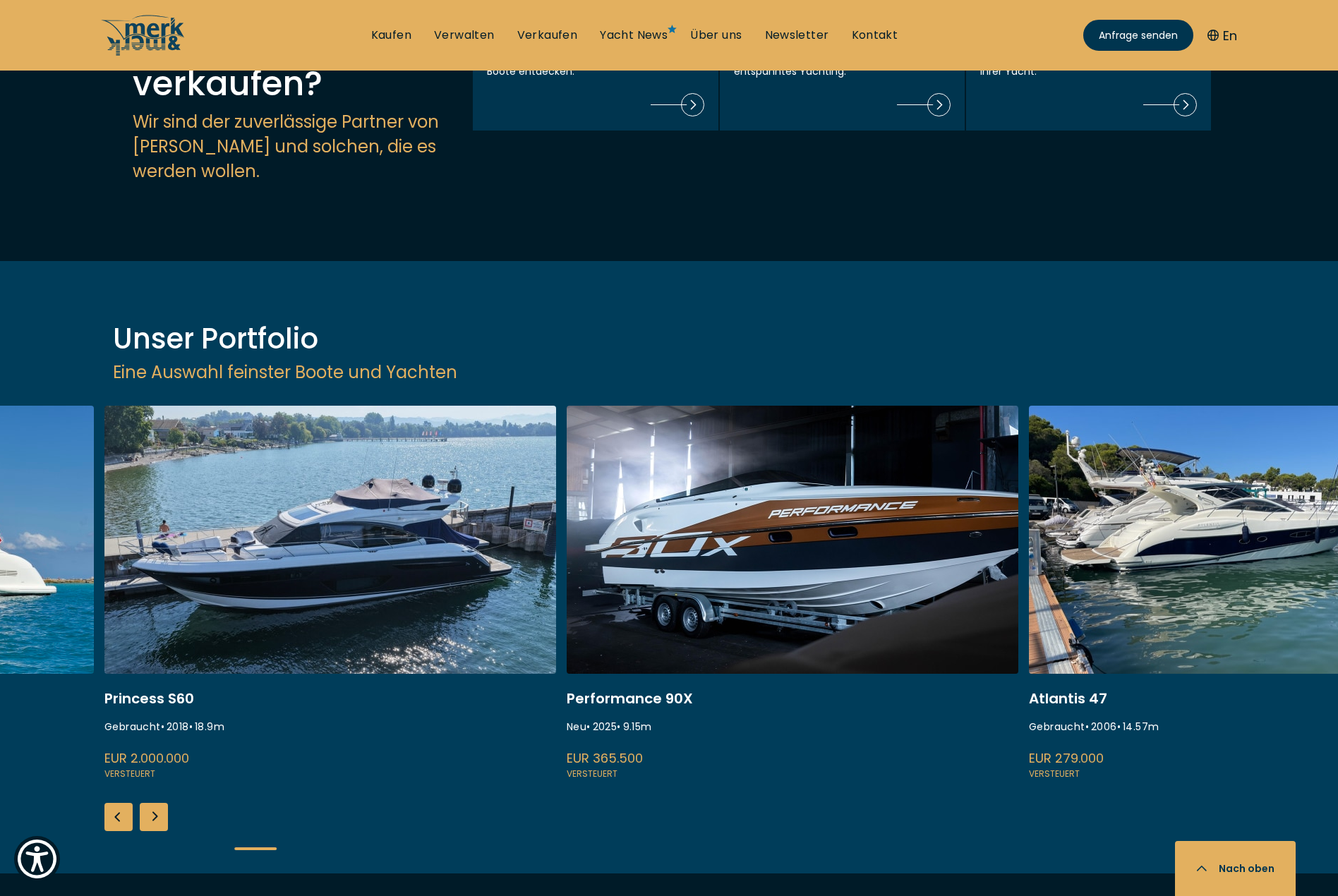
click at [148, 803] on div "Next slide" at bounding box center [154, 817] width 28 height 28
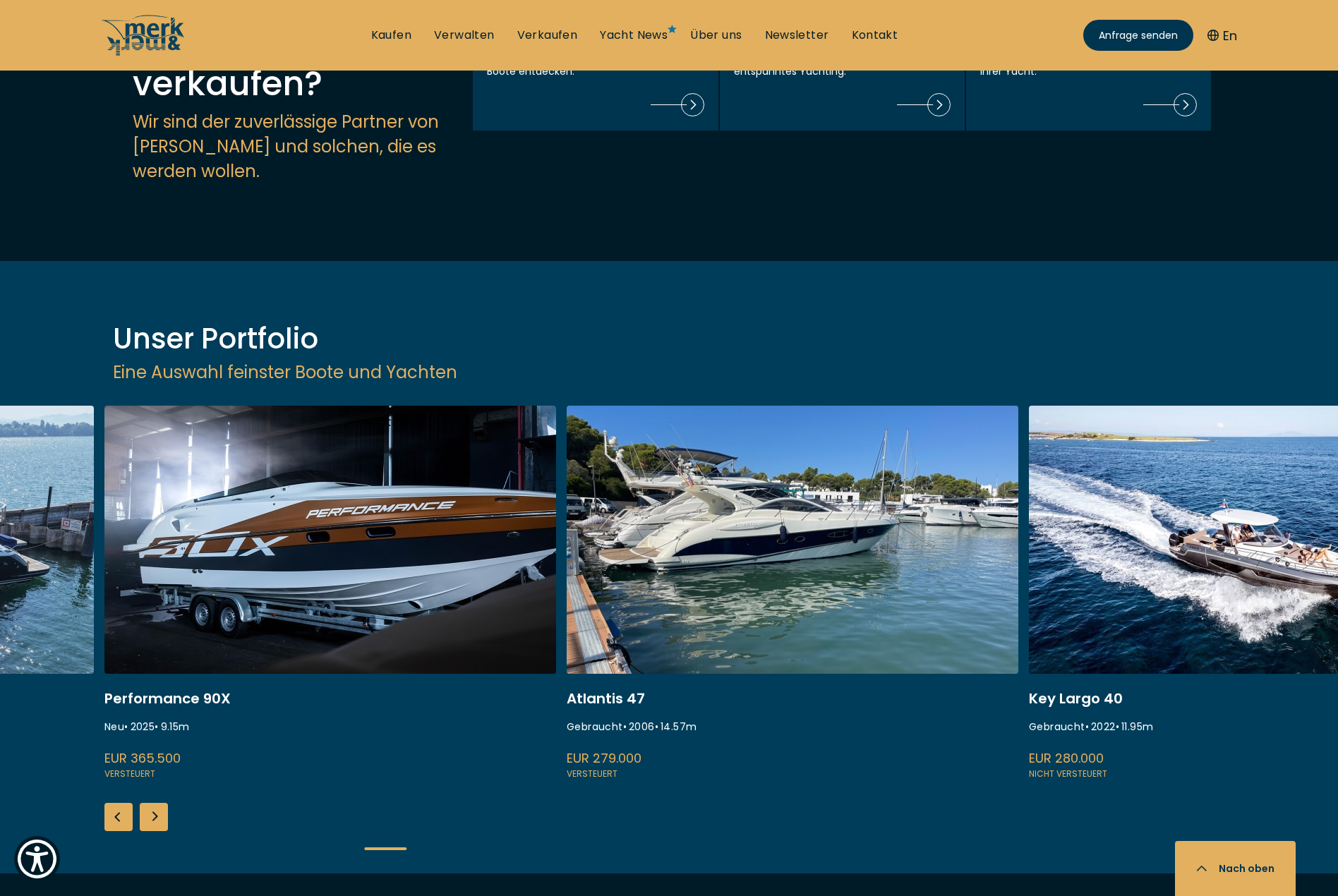
click at [148, 803] on div "Next slide" at bounding box center [154, 817] width 28 height 28
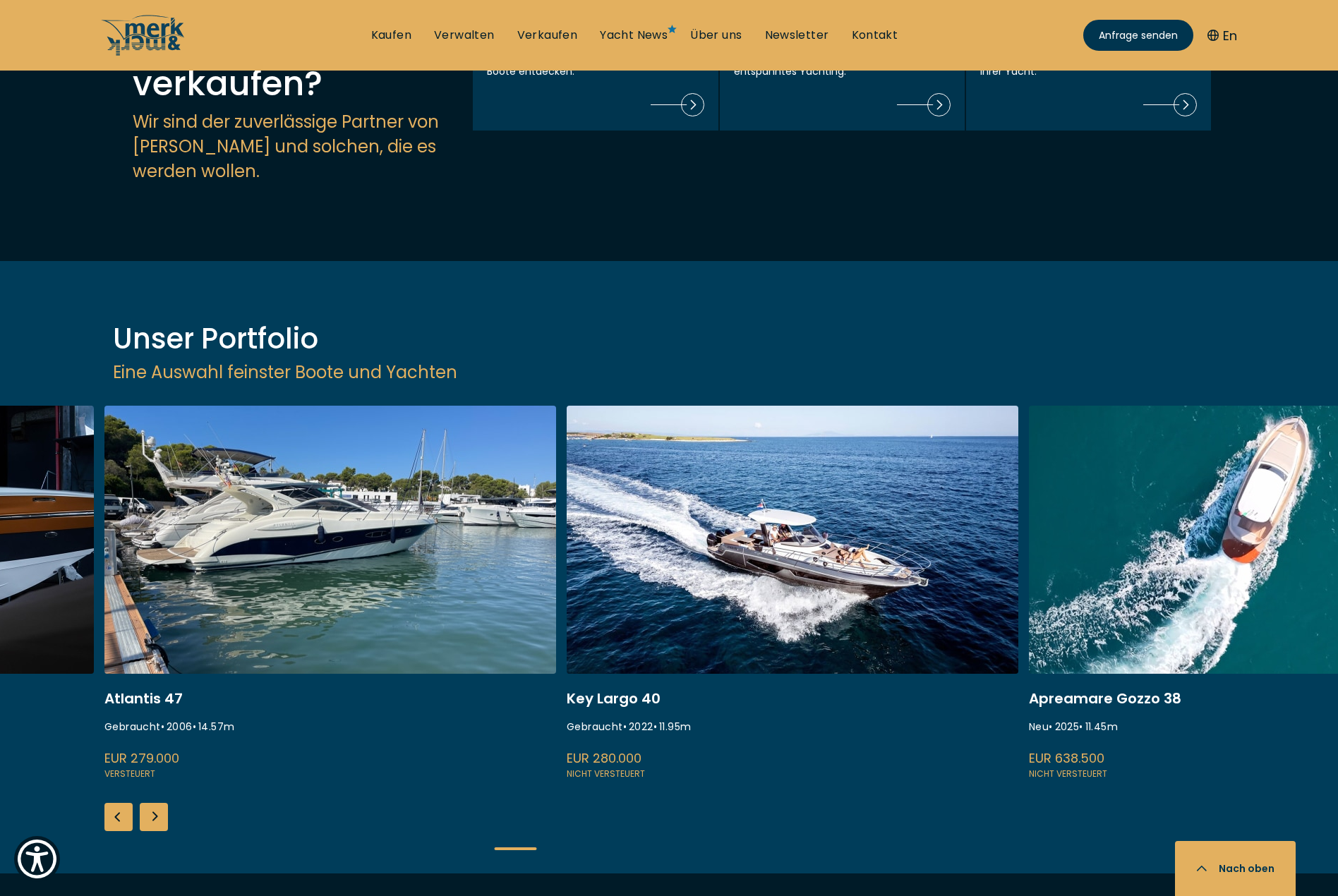
click at [153, 803] on div "Next slide" at bounding box center [154, 817] width 28 height 28
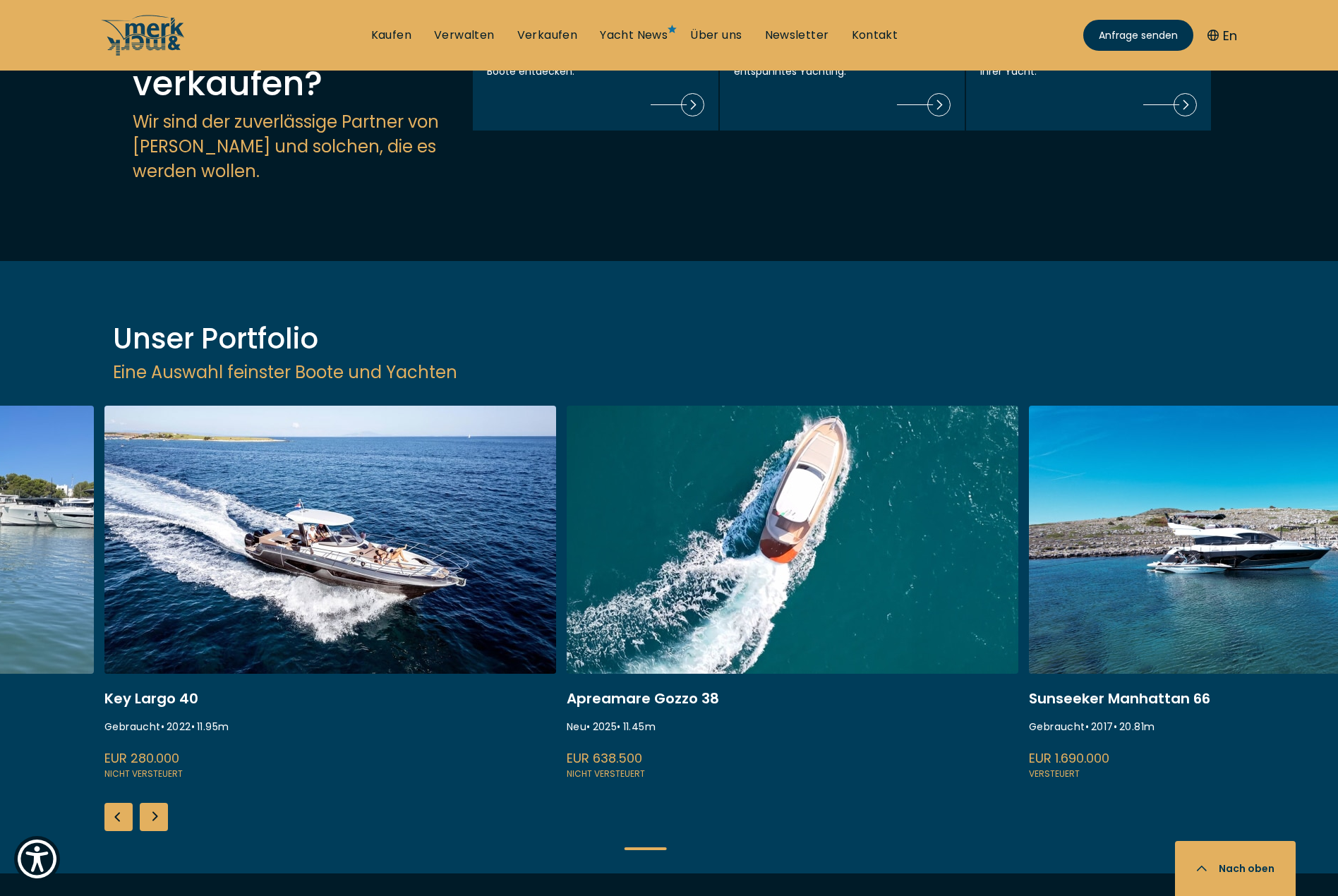
click at [153, 803] on div "Next slide" at bounding box center [154, 817] width 28 height 28
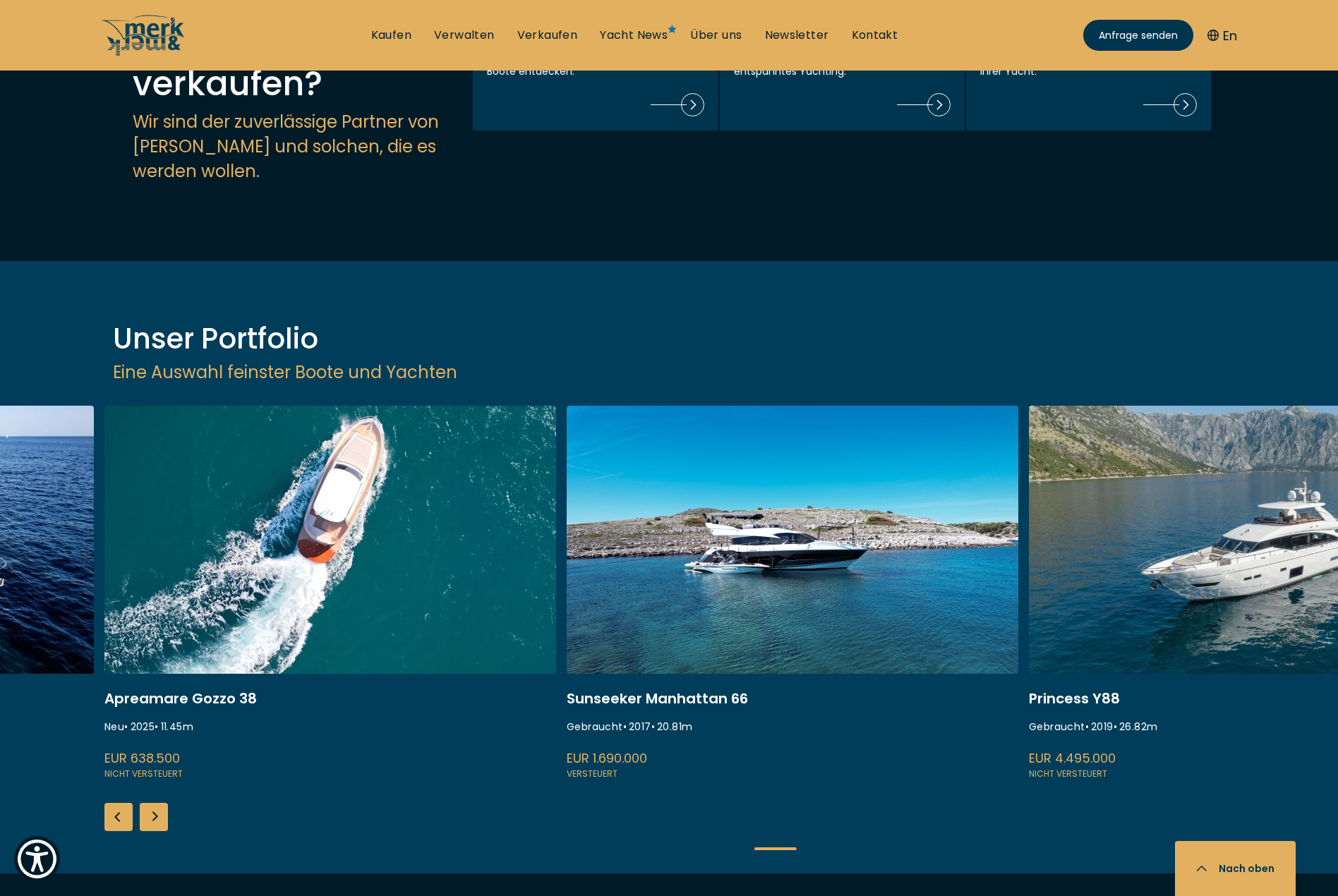
click at [153, 803] on div "Next slide" at bounding box center [154, 817] width 28 height 28
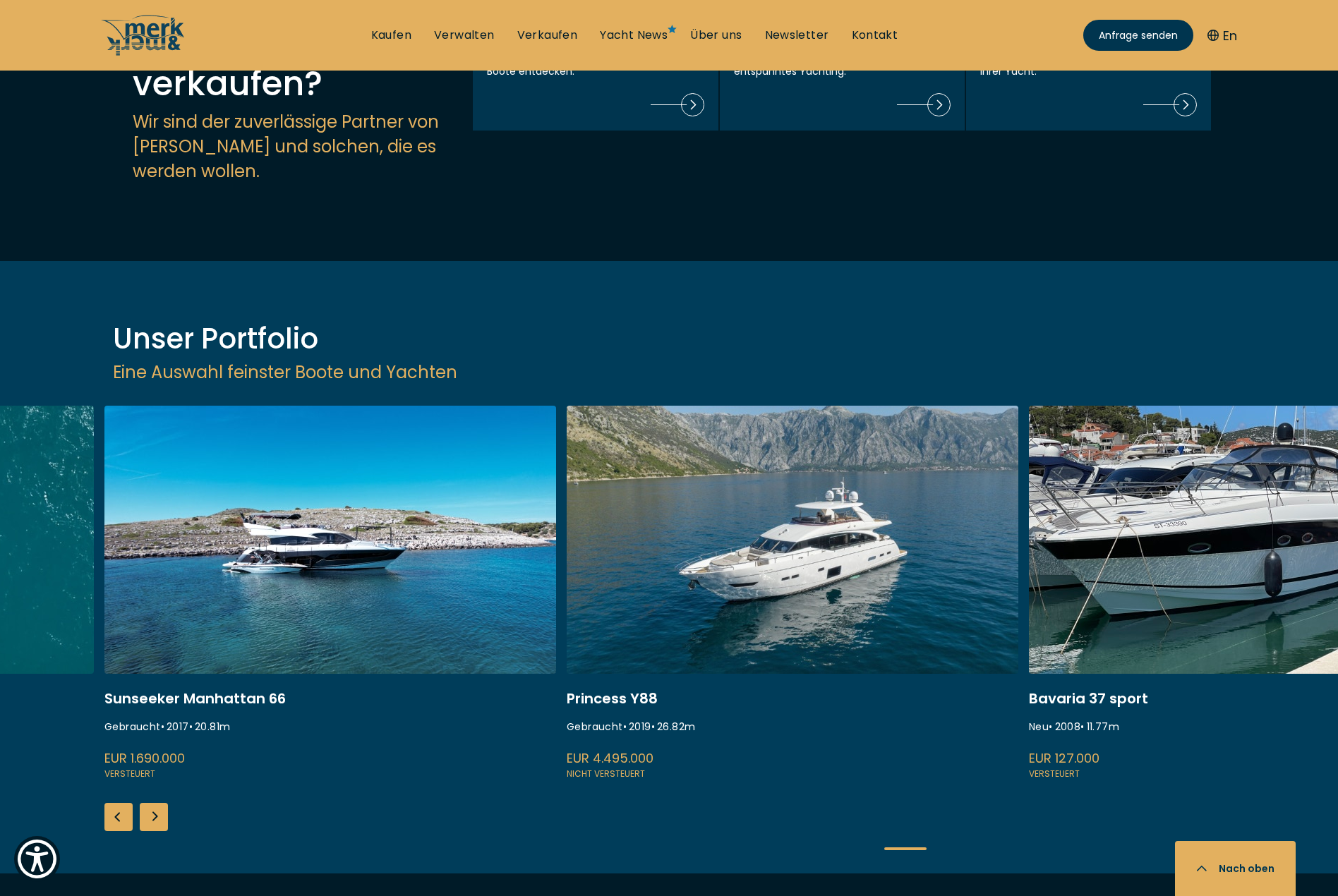
click at [153, 803] on div "Next slide" at bounding box center [154, 817] width 28 height 28
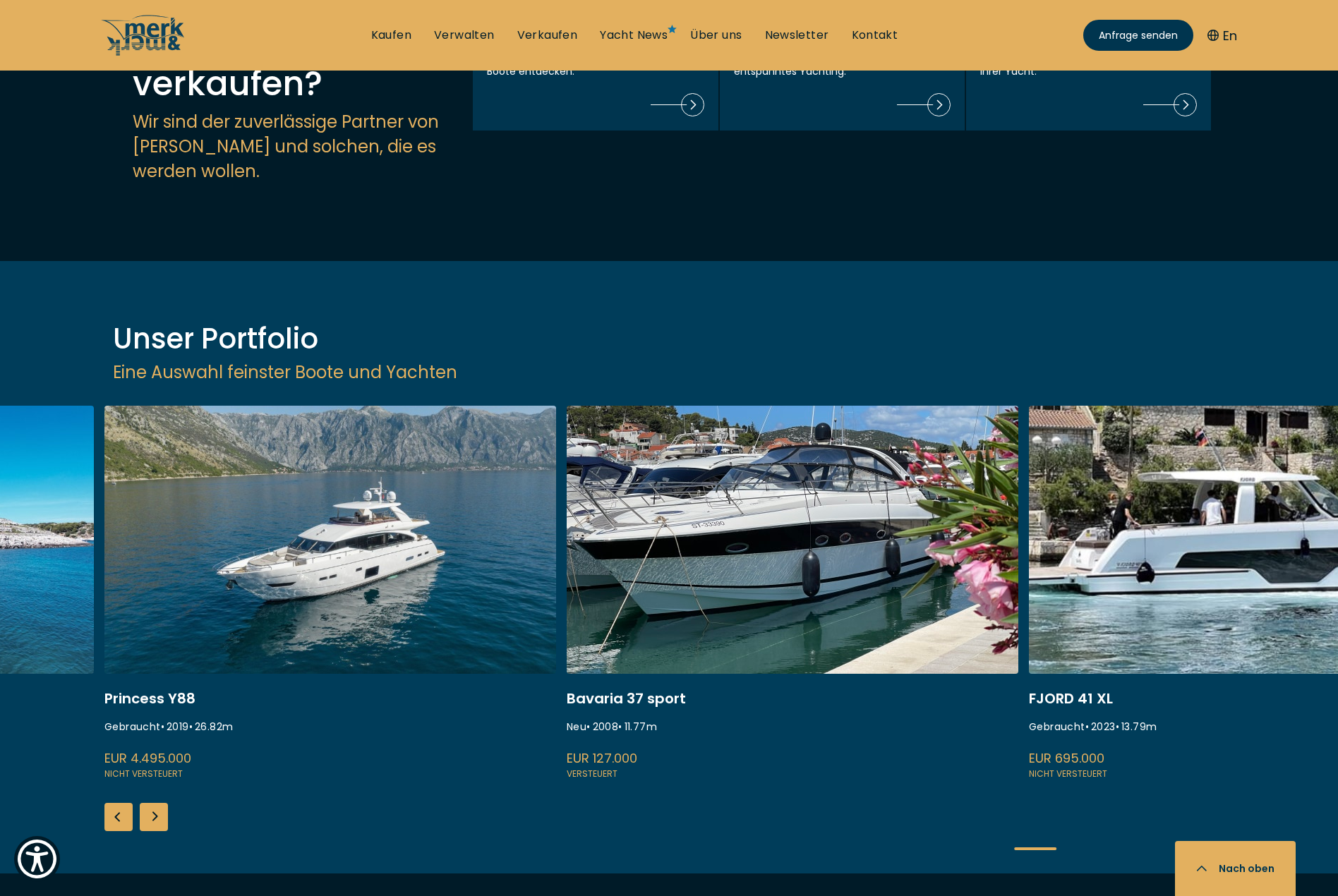
click at [153, 803] on div "Next slide" at bounding box center [154, 817] width 28 height 28
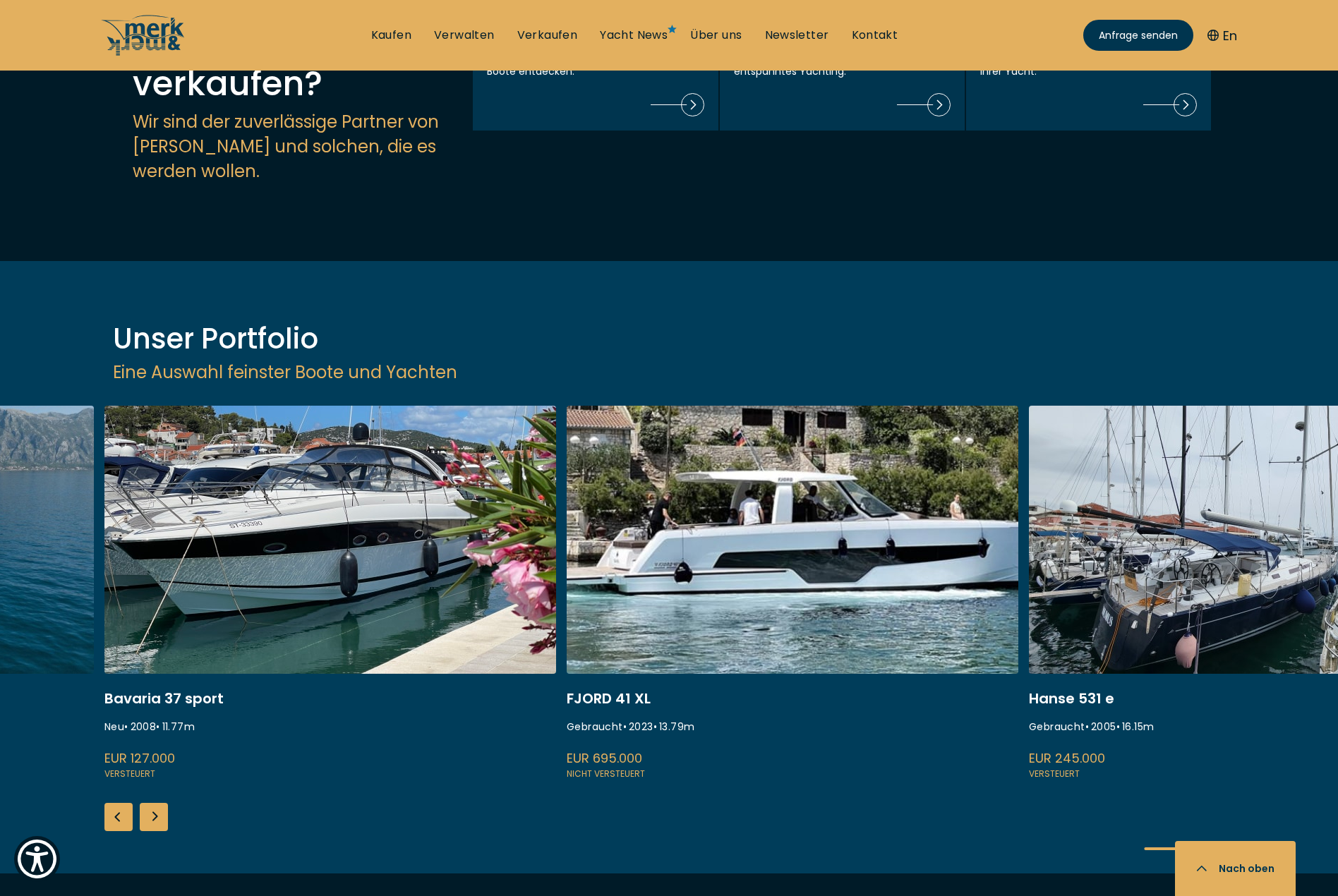
click at [153, 803] on div "Next slide" at bounding box center [154, 817] width 28 height 28
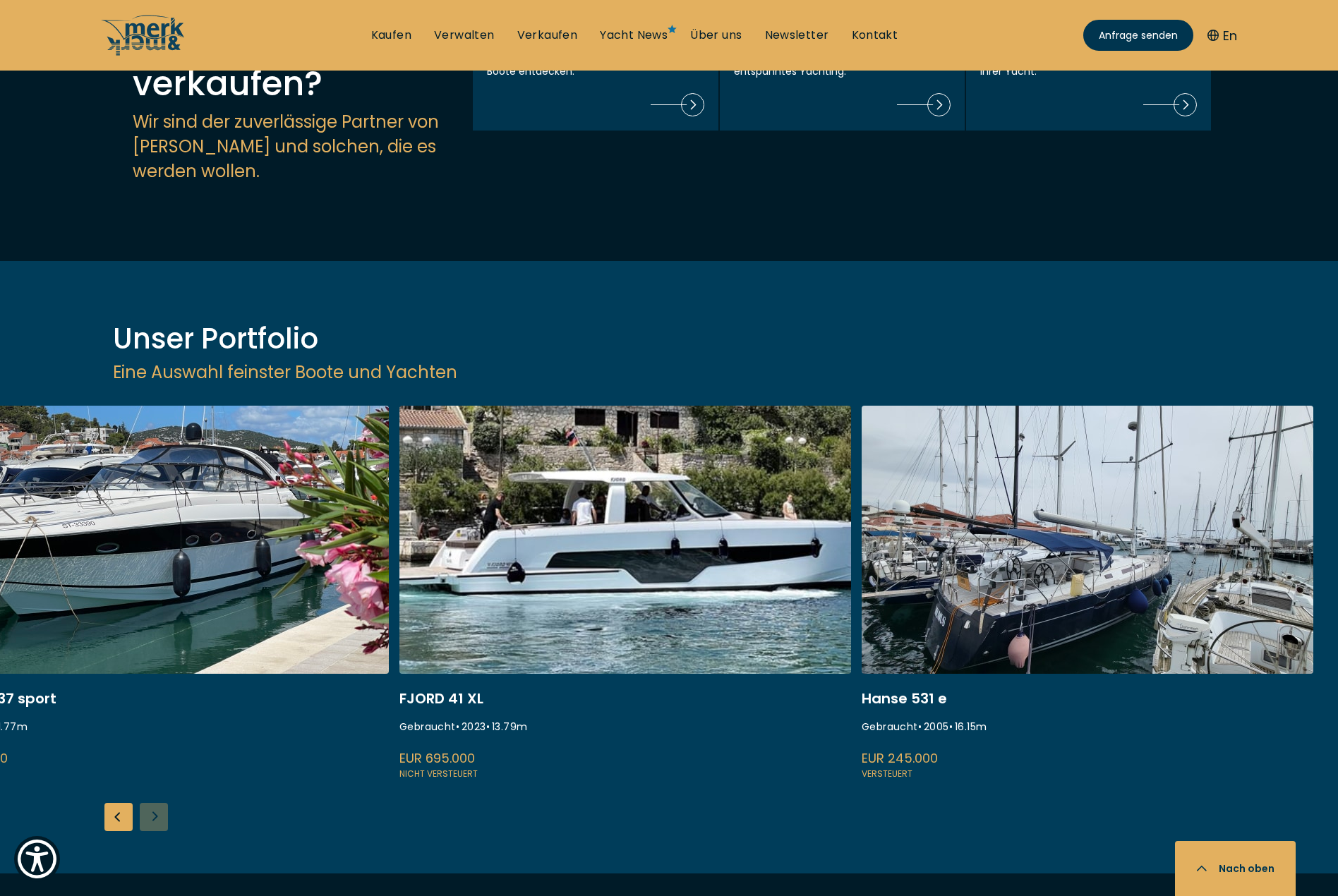
click at [153, 654] on div "ISA 120 Gebraucht • 2008 • 36.45 m EUR 3.850.000 Versteuert Princess S60 Gebrau…" at bounding box center [669, 639] width 1338 height 467
click at [708, 470] on link at bounding box center [624, 593] width 451 height 376
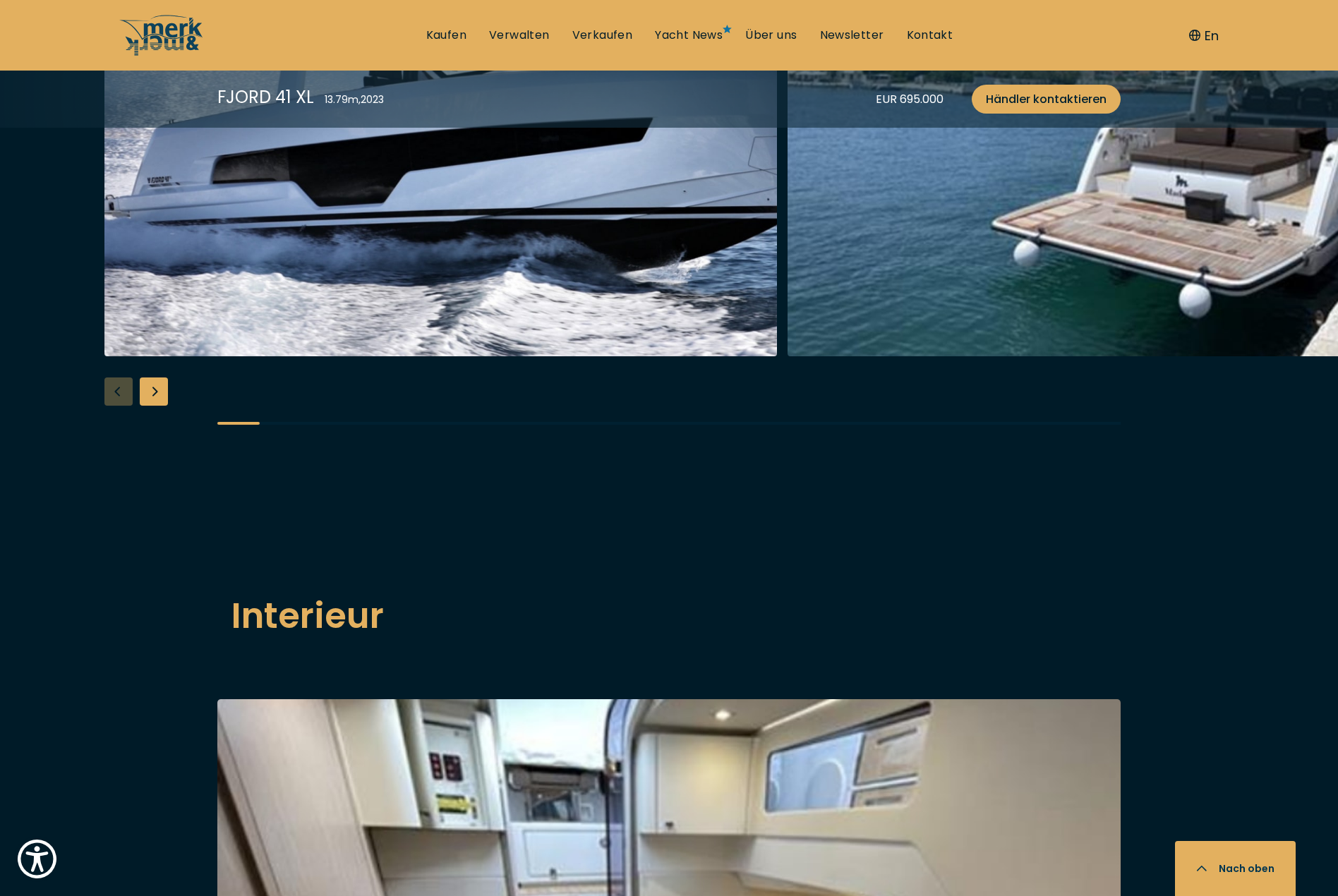
scroll to position [1320, 0]
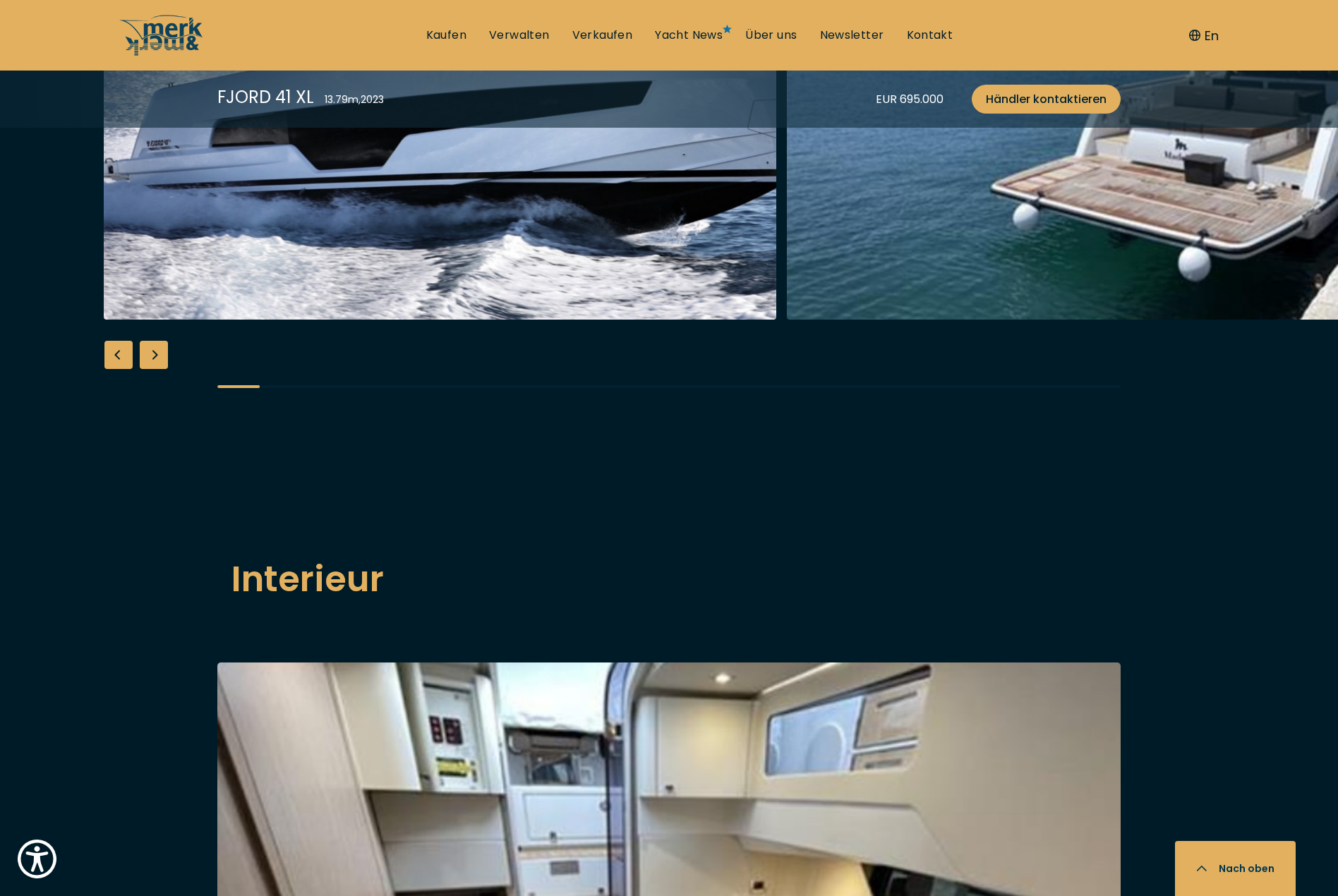
click at [158, 369] on div "Next slide" at bounding box center [154, 354] width 28 height 28
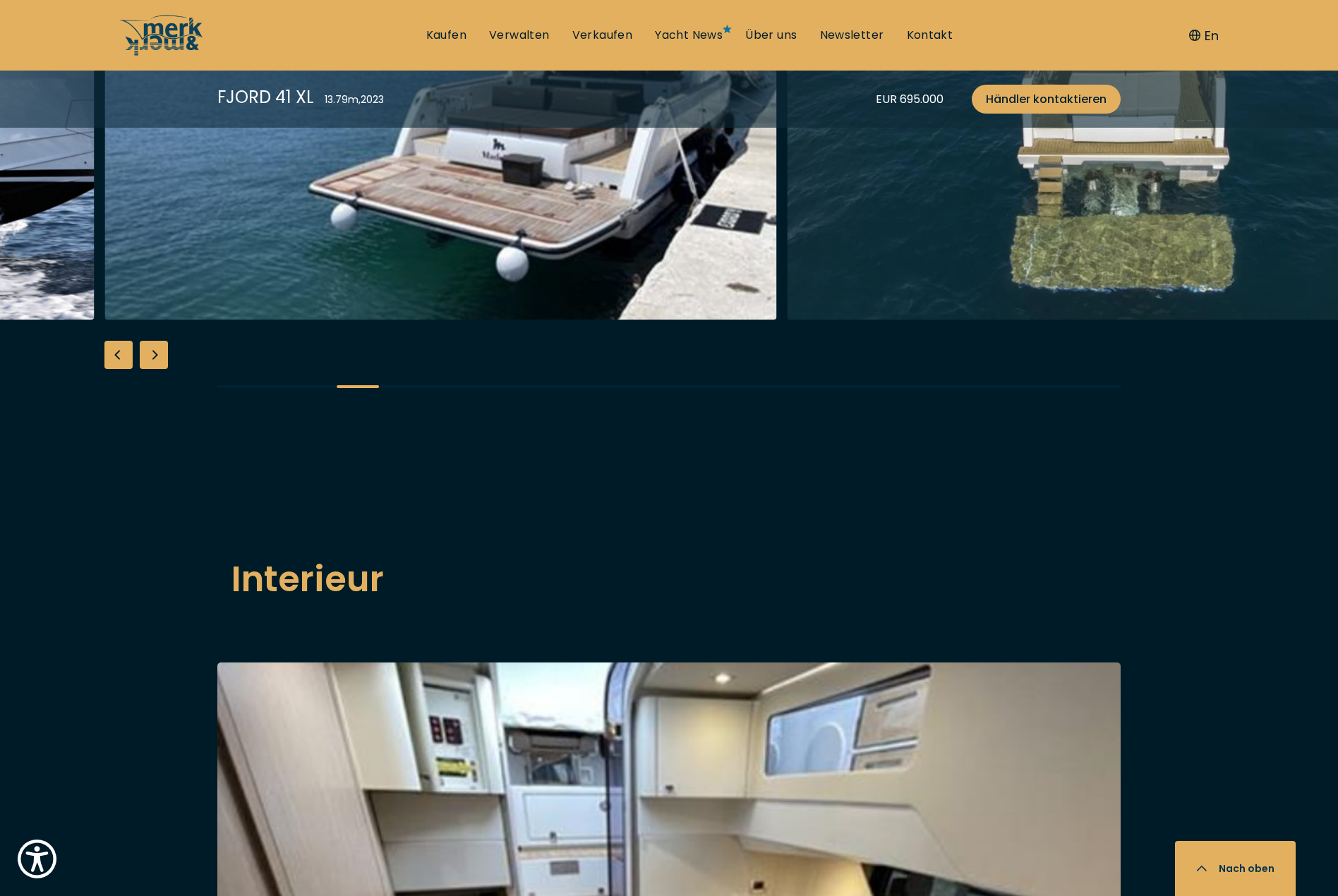
click at [158, 369] on div "Next slide" at bounding box center [154, 354] width 28 height 28
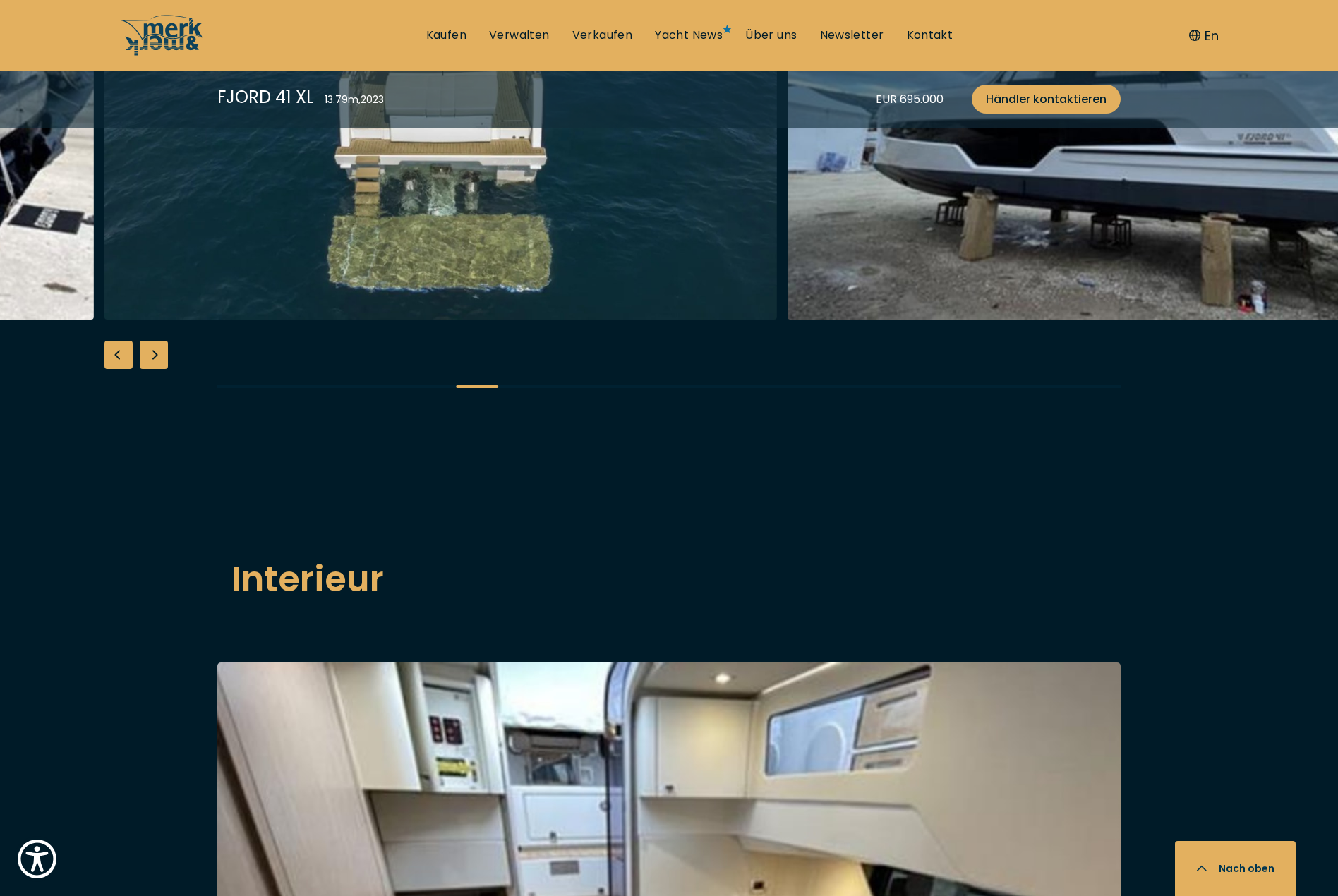
click at [158, 369] on div "Next slide" at bounding box center [154, 354] width 28 height 28
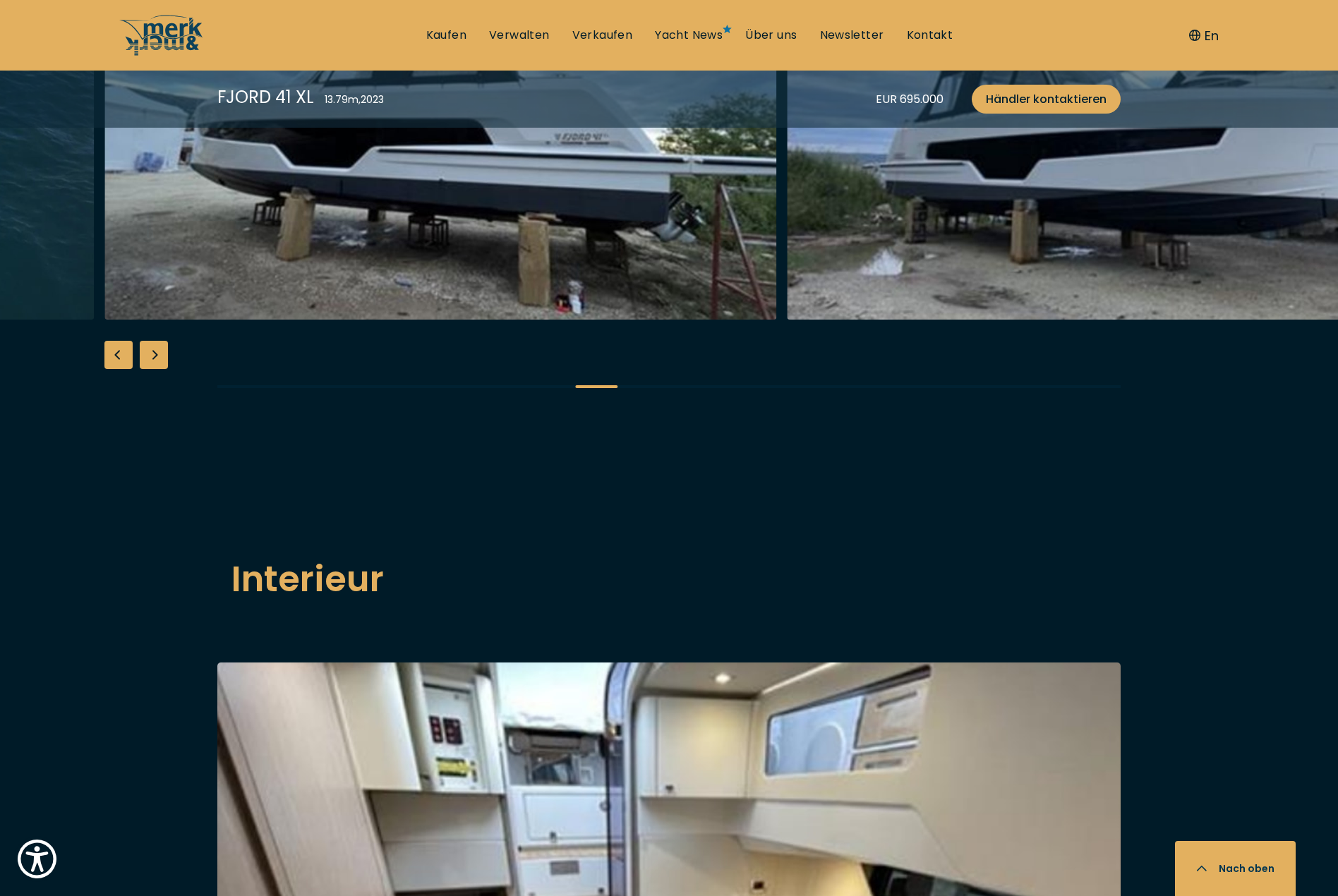
click at [158, 369] on div "Next slide" at bounding box center [154, 354] width 28 height 28
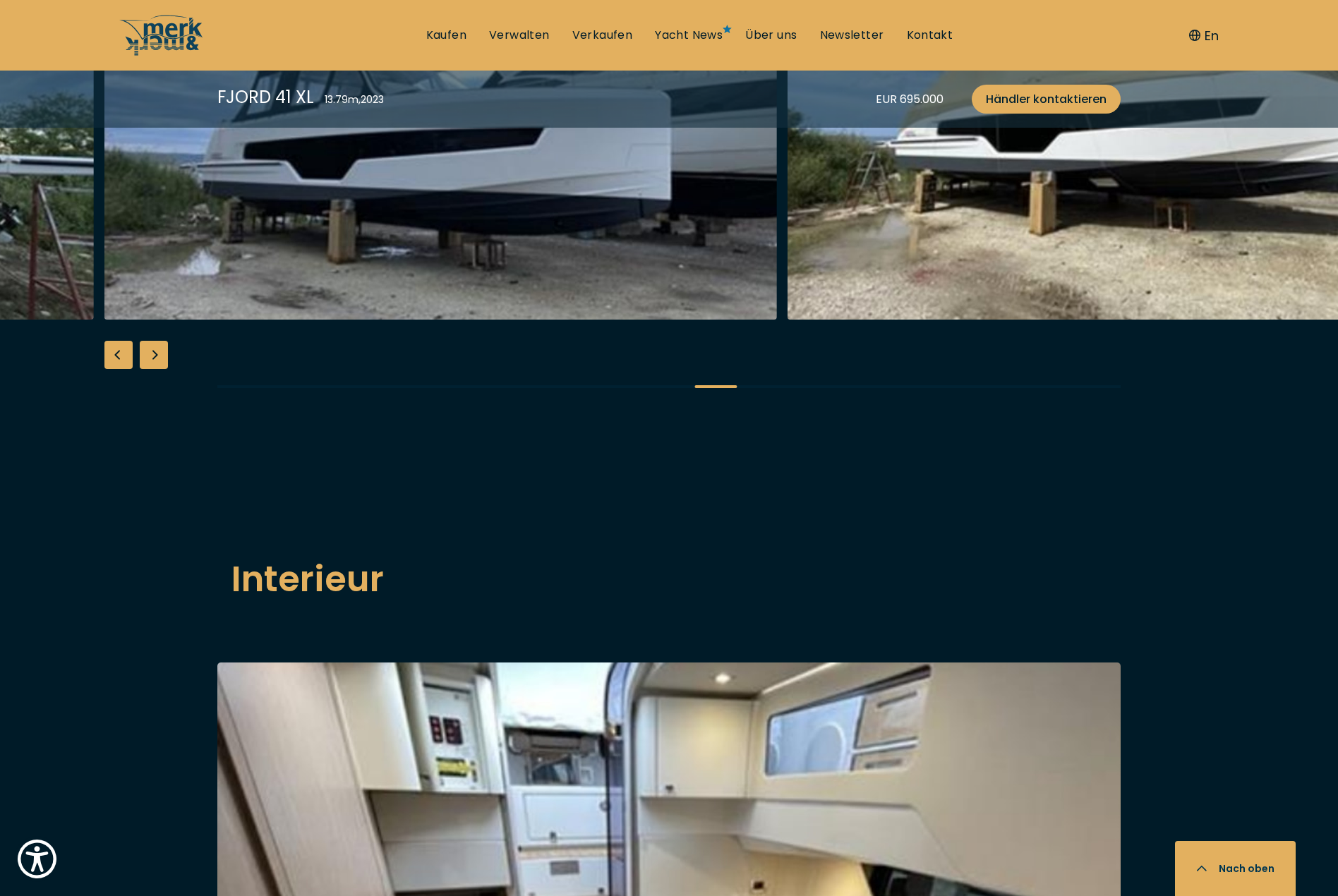
click at [158, 369] on div "Next slide" at bounding box center [154, 354] width 28 height 28
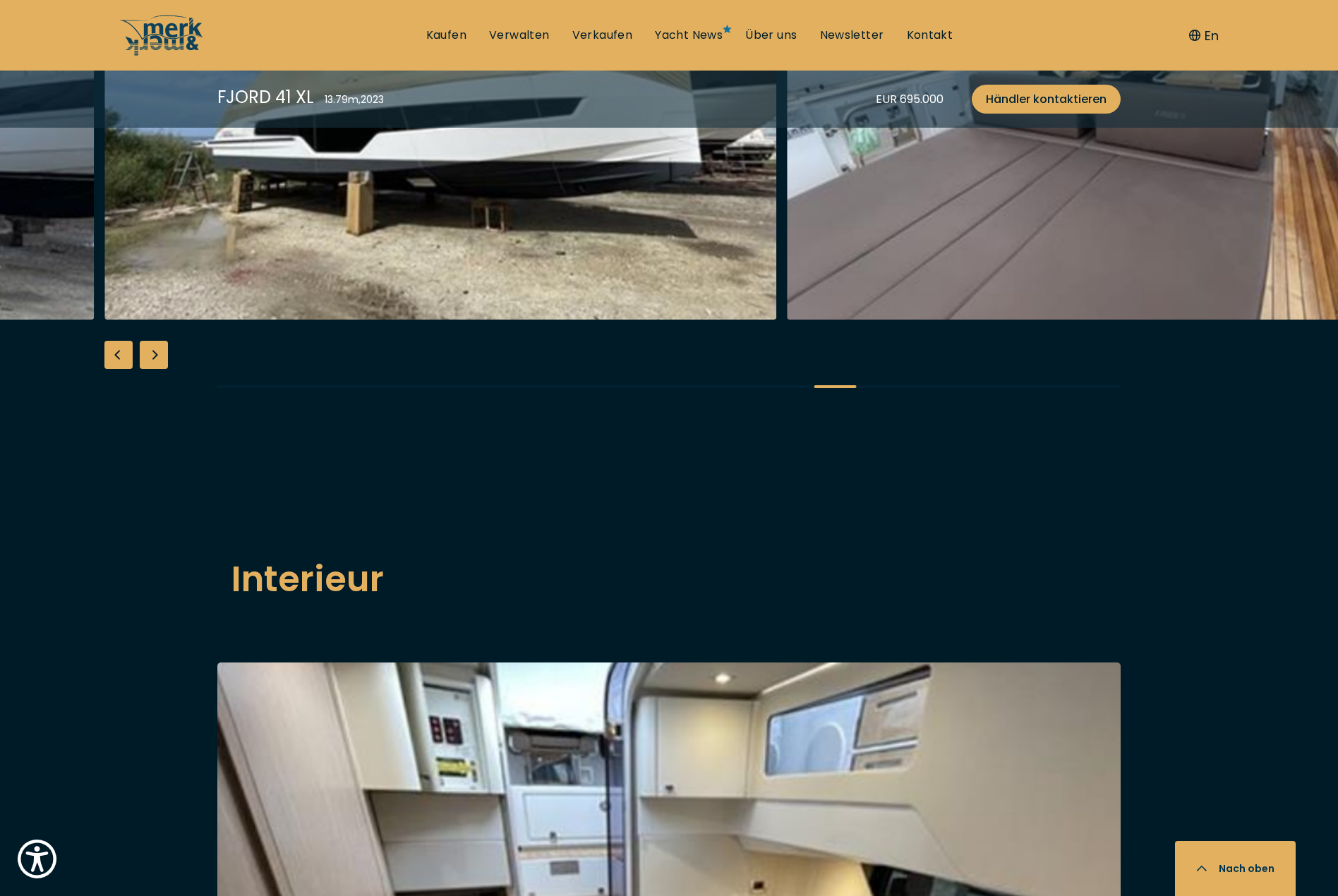
click at [158, 369] on div "Next slide" at bounding box center [154, 354] width 28 height 28
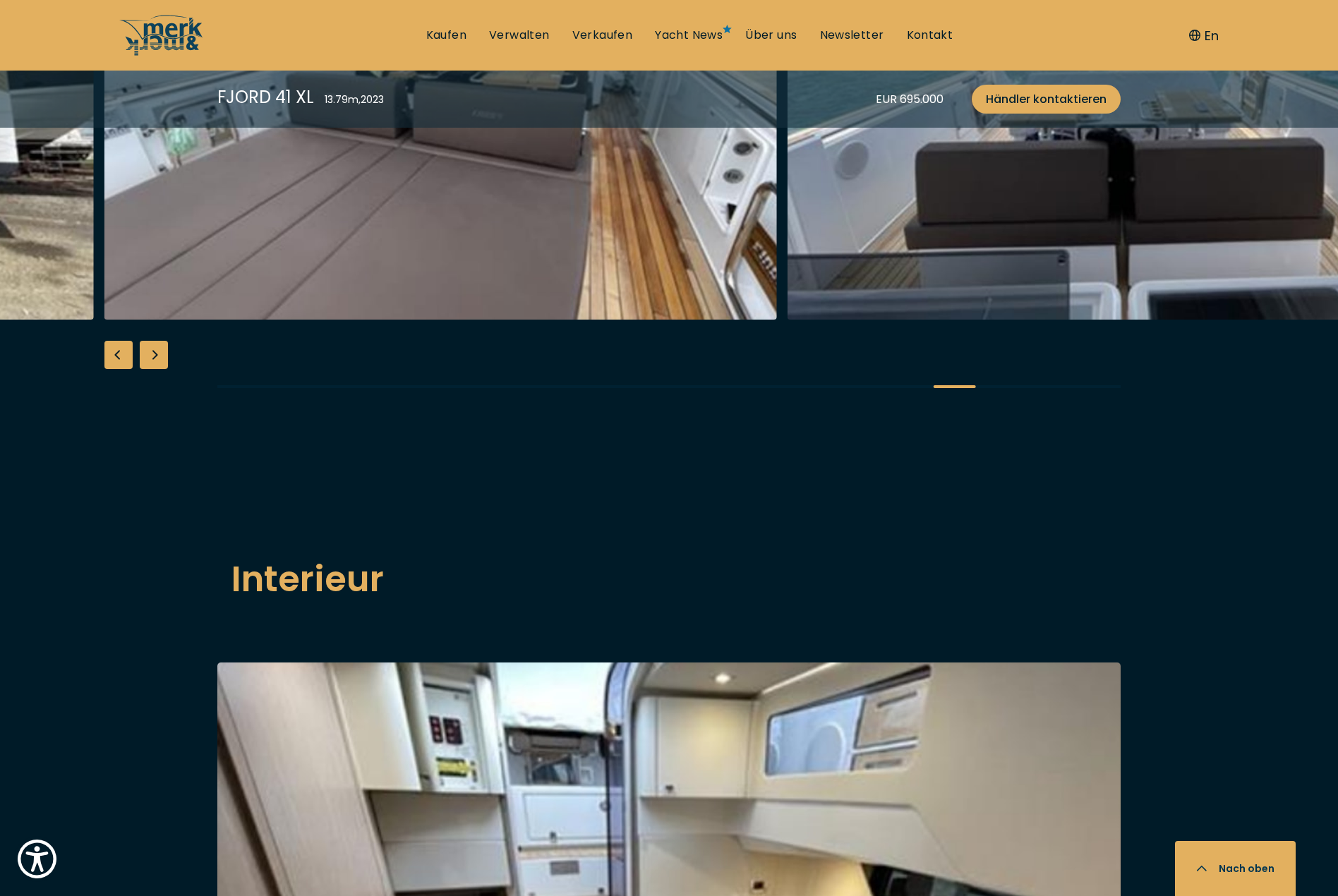
click at [158, 369] on div "Next slide" at bounding box center [154, 354] width 28 height 28
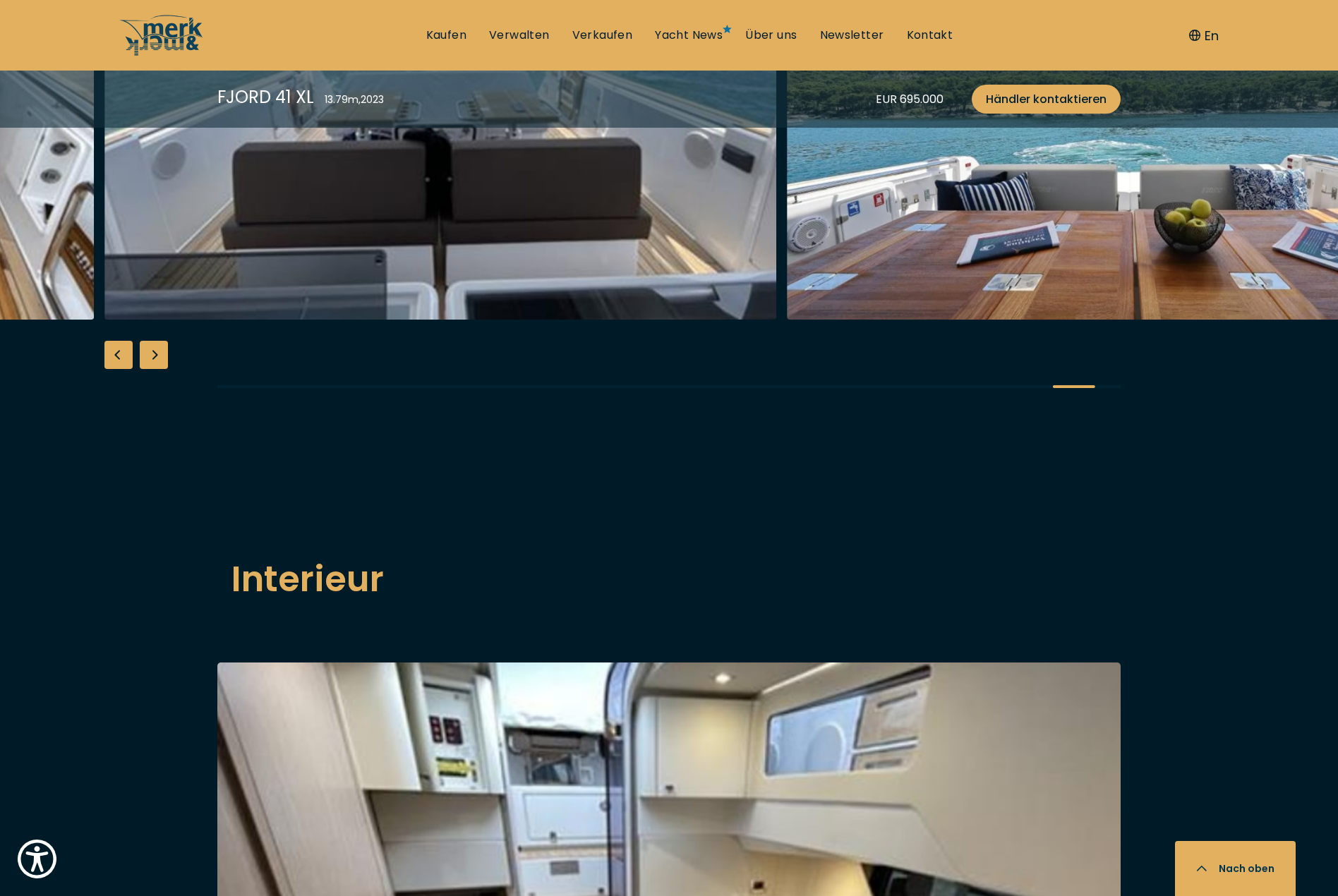
click at [158, 369] on div "Next slide" at bounding box center [154, 354] width 28 height 28
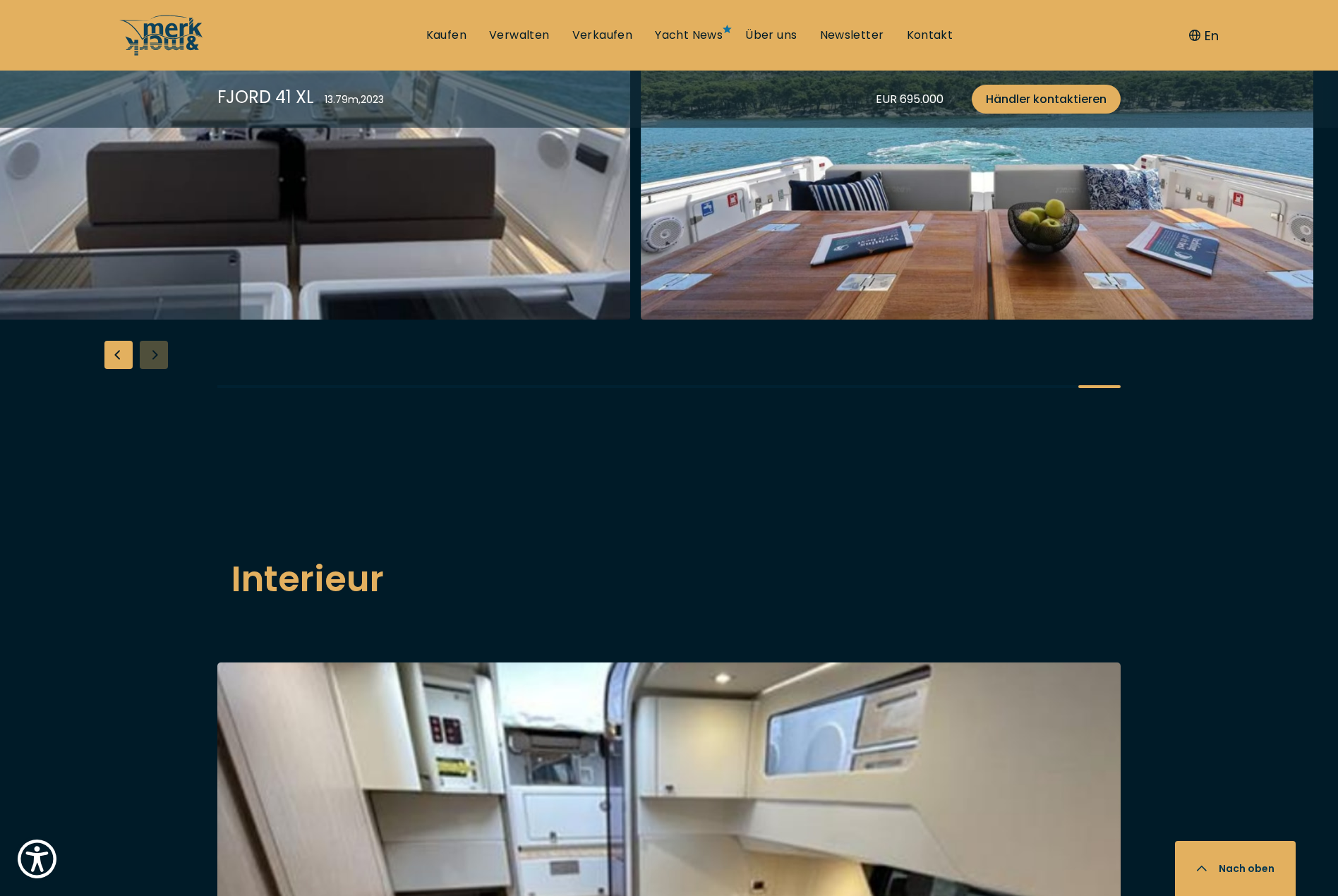
click at [158, 411] on div at bounding box center [669, 139] width 1338 height 543
click at [665, 34] on link "Yacht News" at bounding box center [689, 35] width 68 height 16
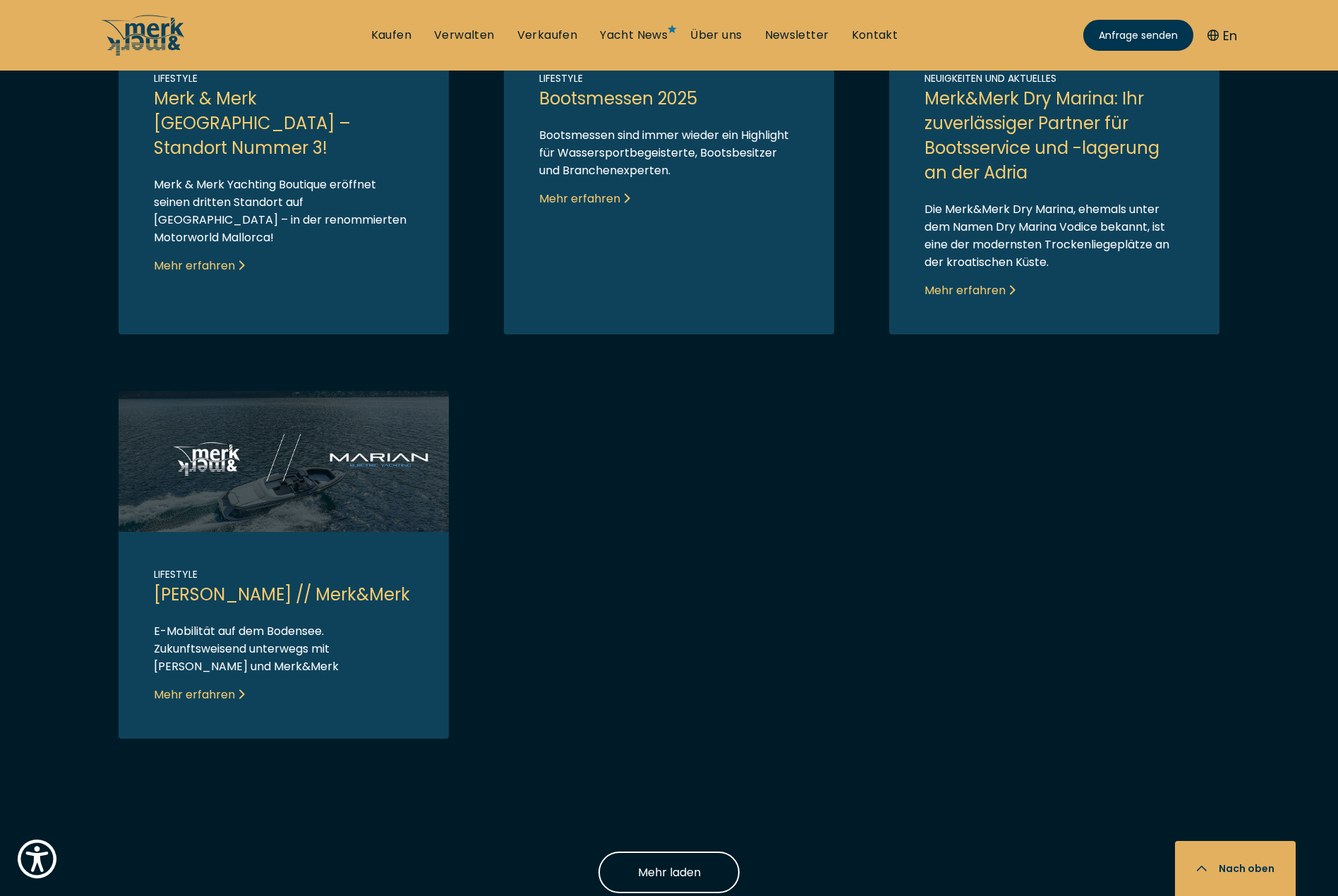
scroll to position [1134, 0]
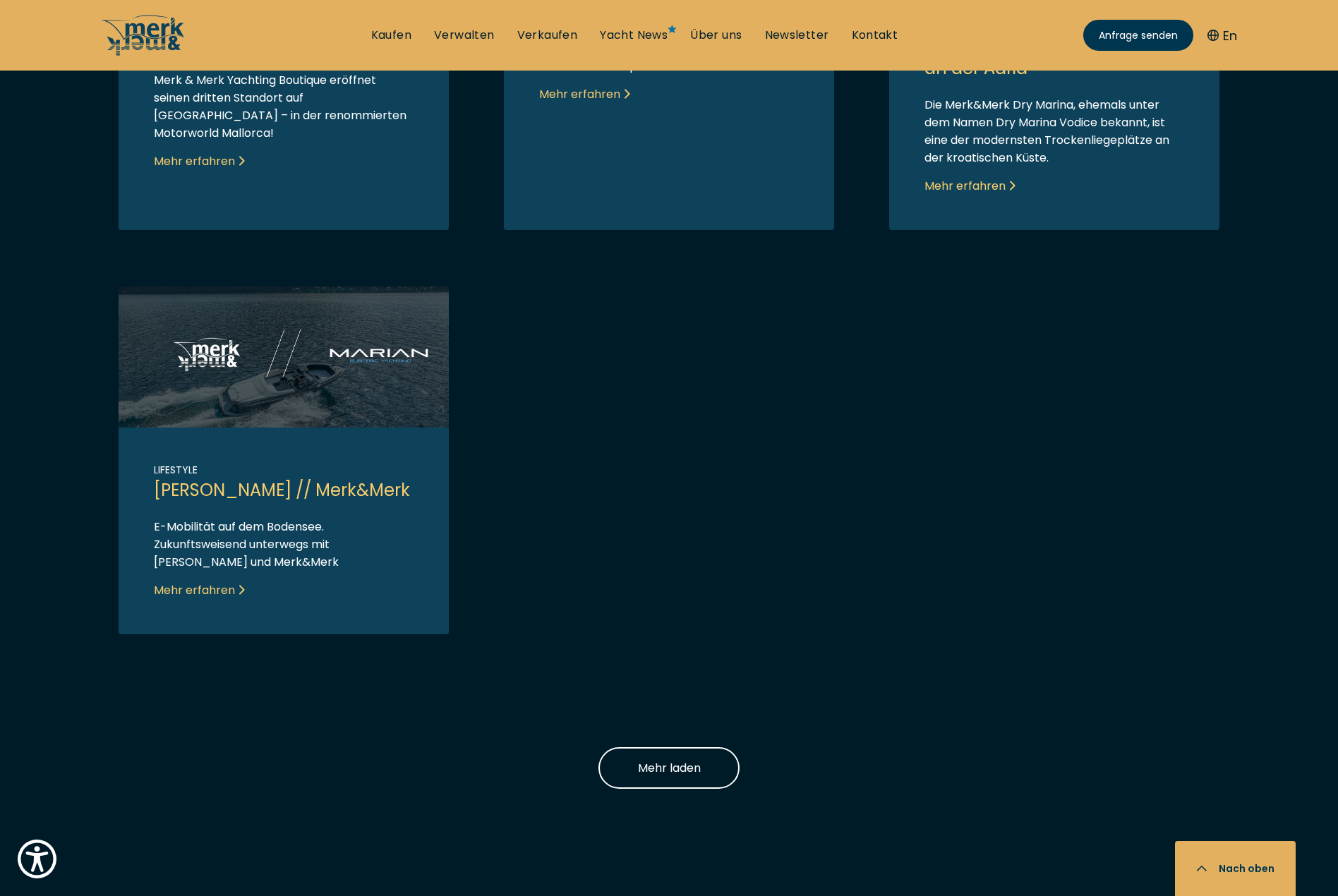
click at [217, 592] on link "Link to post" at bounding box center [283, 460] width 330 height 347
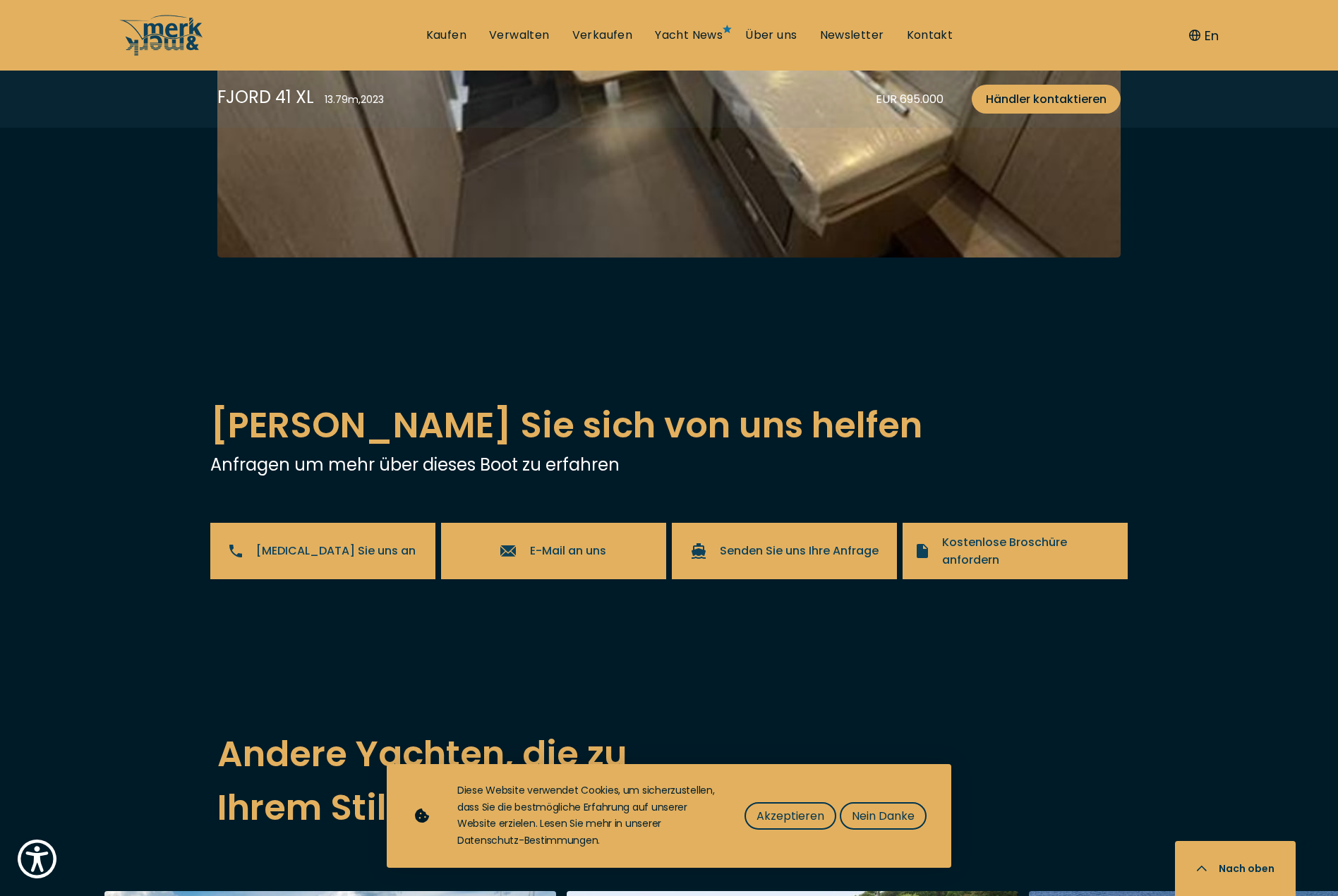
scroll to position [1815, 0]
